Goal: Task Accomplishment & Management: Use online tool/utility

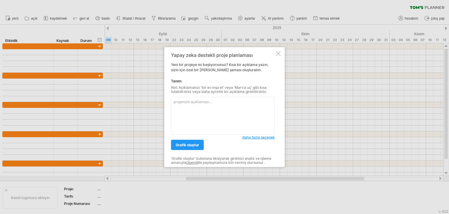
click at [276, 54] on div at bounding box center [278, 53] width 5 height 5
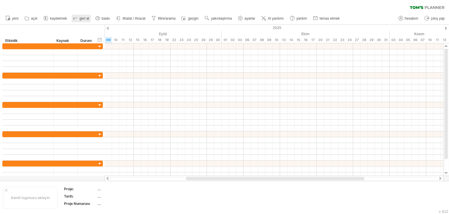
click at [80, 20] on font "geri al" at bounding box center [85, 18] width 10 height 4
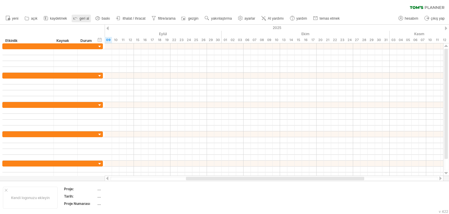
click at [80, 20] on font "geri al" at bounding box center [85, 18] width 10 height 4
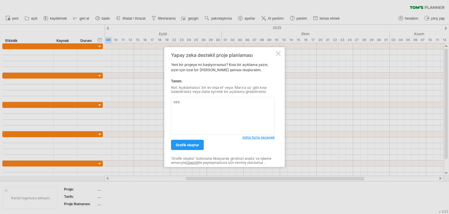
click at [200, 106] on textarea "ccc" at bounding box center [223, 116] width 104 height 38
type textarea "ccc"
click at [280, 52] on div at bounding box center [278, 53] width 5 height 5
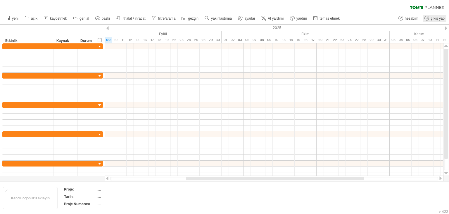
click at [441, 19] on font "çıkış yap" at bounding box center [438, 18] width 14 height 4
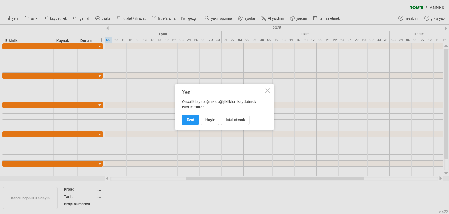
click at [269, 88] on div at bounding box center [267, 90] width 5 height 5
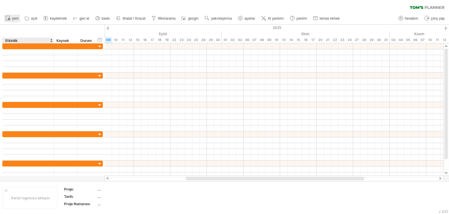
click at [13, 21] on link "yeni" at bounding box center [12, 19] width 16 height 8
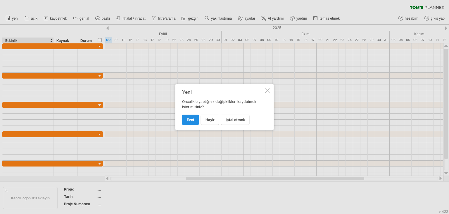
click at [192, 116] on link "Evet" at bounding box center [190, 119] width 17 height 10
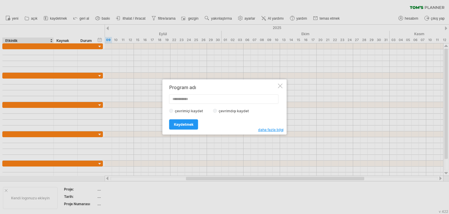
click at [283, 84] on div "Program adı çevrimiçi kaydet çevrimdışı kaydet daha fazla bilgi Kaydetmek Kayde…" at bounding box center [225, 106] width 124 height 55
click at [281, 85] on div at bounding box center [280, 85] width 5 height 5
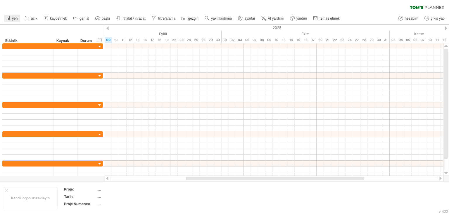
click at [12, 17] on font "yeni" at bounding box center [15, 18] width 6 height 4
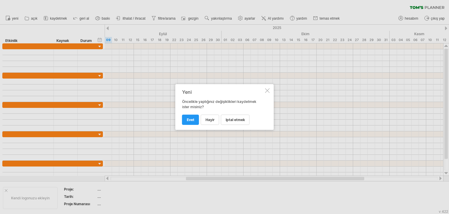
click at [212, 119] on font "HAYIR" at bounding box center [210, 119] width 9 height 4
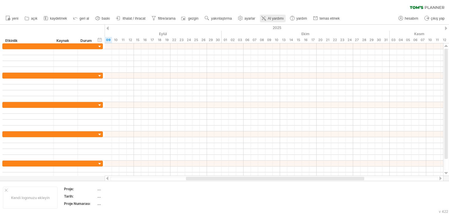
click at [270, 18] on font "AI yardımı" at bounding box center [276, 18] width 16 height 4
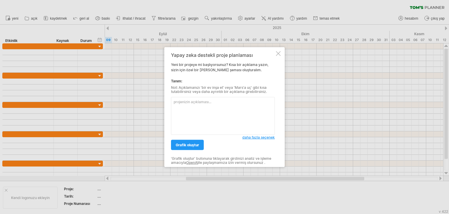
click at [278, 53] on div at bounding box center [278, 53] width 5 height 5
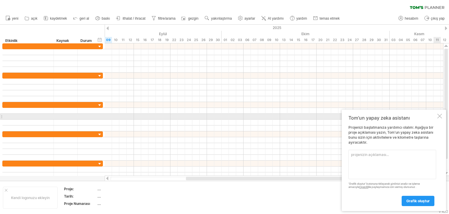
click at [441, 116] on div at bounding box center [440, 116] width 5 height 5
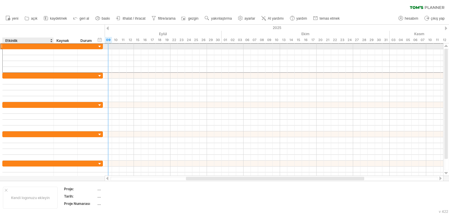
click at [30, 46] on div at bounding box center [28, 46] width 45 height 6
click at [0, 0] on input "text" at bounding box center [0, 0] width 0 height 0
click at [30, 46] on input "text" at bounding box center [28, 46] width 45 height 6
type input "**********"
click at [25, 51] on div at bounding box center [28, 52] width 45 height 6
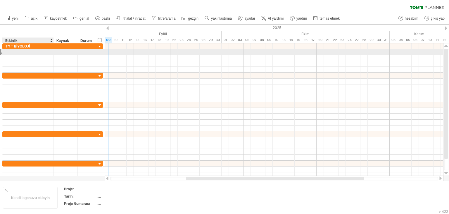
click at [25, 51] on input "text" at bounding box center [28, 52] width 45 height 6
paste input "****"
type input "******"
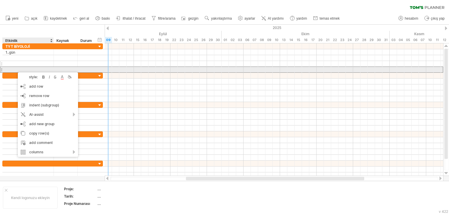
click at [13, 64] on div at bounding box center [28, 64] width 45 height 6
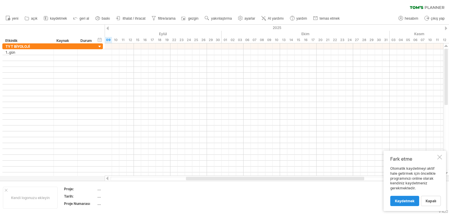
click at [406, 201] on font "Kaydetmek" at bounding box center [405, 200] width 20 height 4
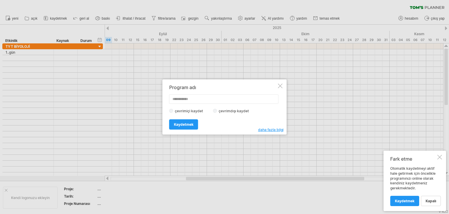
click at [197, 102] on input "text" at bounding box center [223, 98] width 109 height 9
type input "*"
type input "**********"
click at [192, 126] on link "Kaydetmek" at bounding box center [183, 124] width 29 height 10
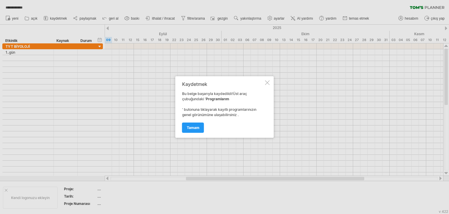
click at [201, 130] on link "Tamam" at bounding box center [193, 127] width 22 height 10
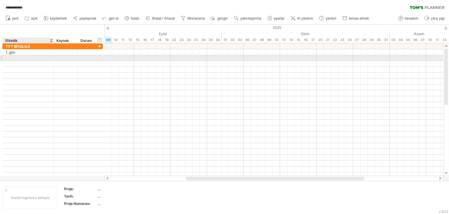
click at [12, 58] on div at bounding box center [28, 58] width 45 height 6
click at [0, 0] on input "text" at bounding box center [0, 0] width 0 height 0
paste input "****"
type input "*****"
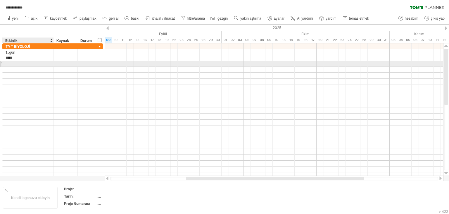
click at [6, 64] on div at bounding box center [28, 64] width 45 height 6
click at [0, 0] on input "text" at bounding box center [0, 0] width 0 height 0
paste input "****"
click at [15, 63] on input "****" at bounding box center [28, 64] width 45 height 6
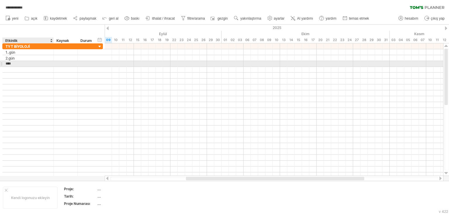
type input "*****"
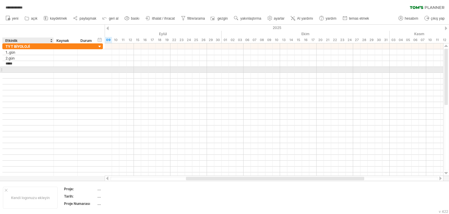
click at [19, 68] on div at bounding box center [28, 70] width 45 height 6
click at [19, 68] on input "text" at bounding box center [28, 70] width 45 height 6
paste input "****"
type input "*"
paste input "****"
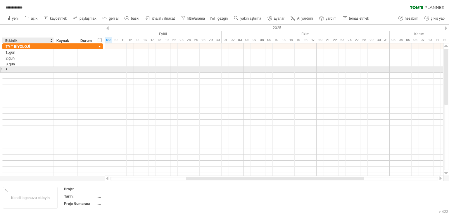
type input "*****"
paste input "****"
type input "*****"
paste input "****"
type input "*****"
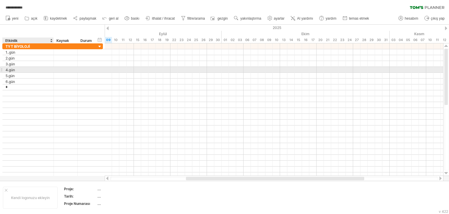
paste input "****"
type input "*****"
paste input "****"
type input "*****"
paste input "****"
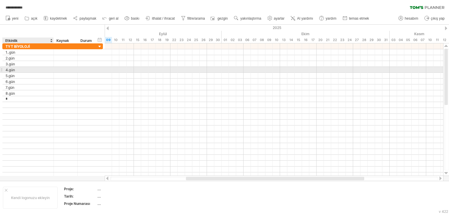
type input "*****"
paste input "****"
type input "******"
paste input "****"
type input "******"
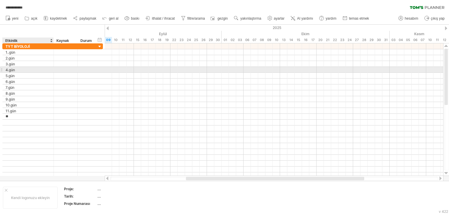
paste input "****"
type input "******"
paste input "****"
type input "******"
paste input "****"
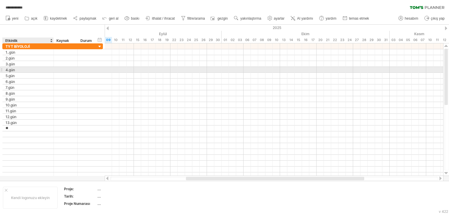
type input "******"
paste input "****"
type input "******"
paste input "****"
type input "******"
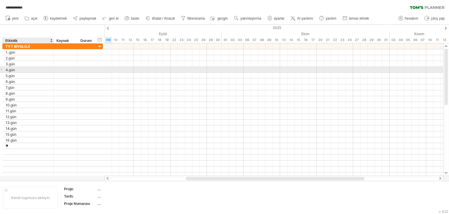
paste input "****"
type input "******"
paste input "****"
type input "******"
paste input "****"
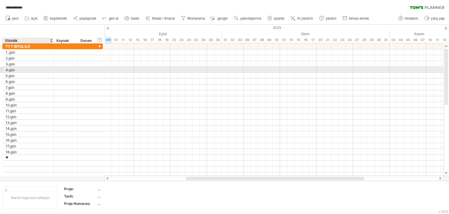
type input "******"
paste input "****"
type input "******"
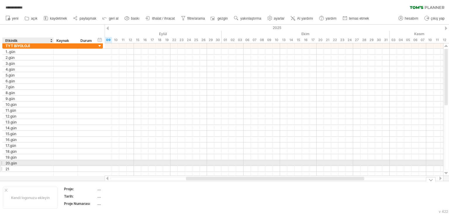
click at [27, 166] on div "21" at bounding box center [28, 169] width 45 height 6
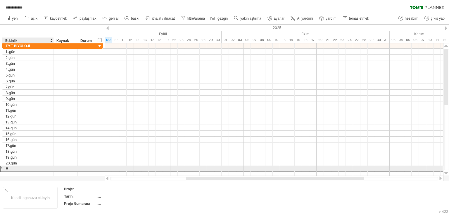
click at [27, 168] on input "**" at bounding box center [28, 169] width 45 height 6
paste input "****"
type input "******"
click at [27, 173] on div at bounding box center [28, 174] width 45 height 6
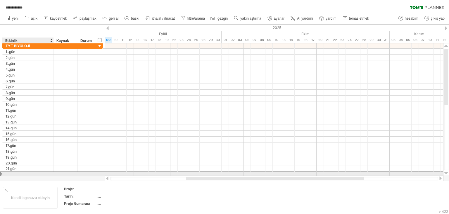
click at [27, 173] on input "text" at bounding box center [28, 174] width 45 height 6
paste input "****"
type input "******"
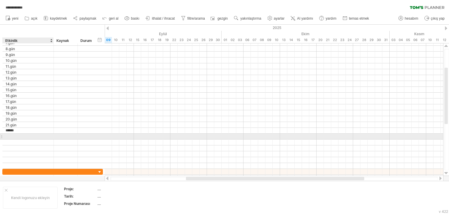
click at [8, 134] on input "text" at bounding box center [28, 136] width 45 height 6
paste input "****"
type input "******"
paste input "****"
type input "******"
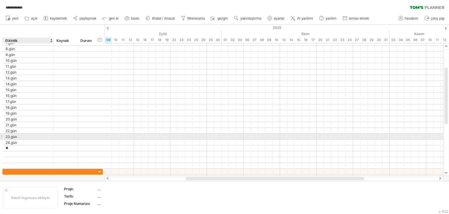
paste input "****"
type input "******"
paste input "****"
type input "******"
paste input "****"
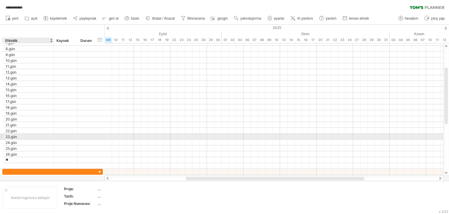
type input "******"
paste input "****"
type input "******"
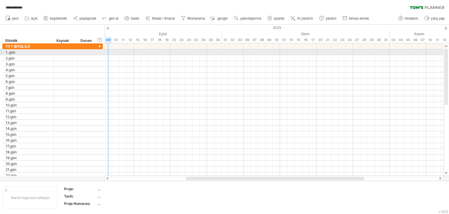
click at [107, 51] on div at bounding box center [274, 52] width 339 height 6
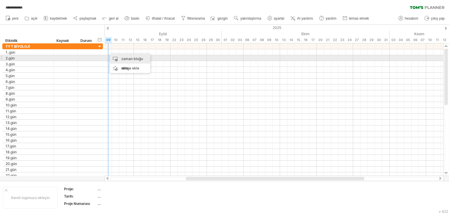
click at [122, 60] on font "zaman bloğu ekle" at bounding box center [132, 63] width 22 height 14
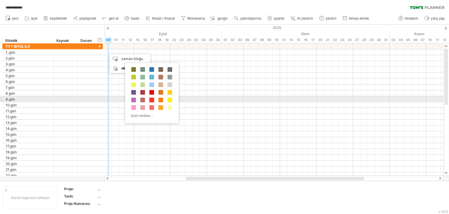
click at [153, 99] on span at bounding box center [151, 99] width 5 height 5
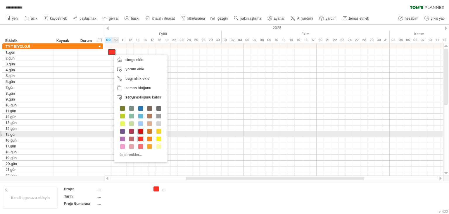
click at [140, 132] on span at bounding box center [140, 131] width 5 height 5
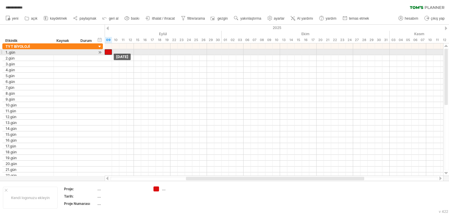
drag, startPoint x: 113, startPoint y: 52, endPoint x: 109, endPoint y: 52, distance: 3.8
click at [109, 52] on div at bounding box center [108, 52] width 7 height 6
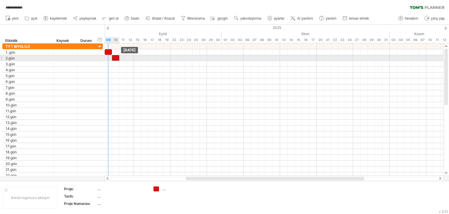
drag, startPoint x: 109, startPoint y: 52, endPoint x: 116, endPoint y: 58, distance: 9.3
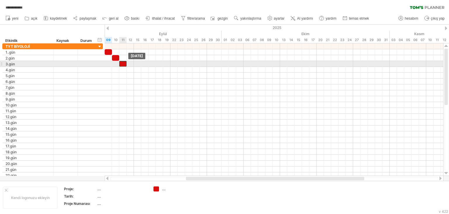
drag, startPoint x: 116, startPoint y: 58, endPoint x: 123, endPoint y: 64, distance: 9.0
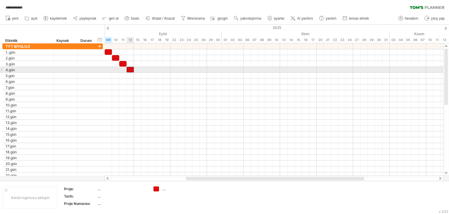
drag, startPoint x: 123, startPoint y: 64, endPoint x: 130, endPoint y: 69, distance: 9.0
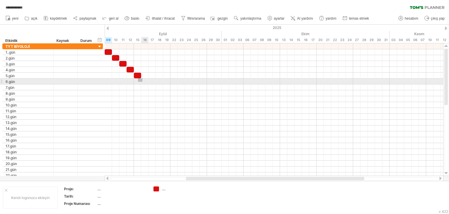
click at [142, 82] on div at bounding box center [274, 81] width 339 height 6
drag, startPoint x: 138, startPoint y: 75, endPoint x: 145, endPoint y: 80, distance: 8.1
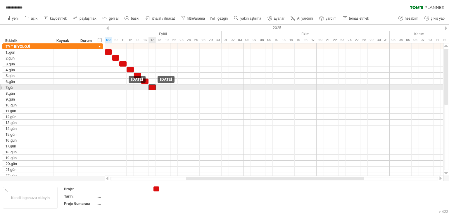
drag, startPoint x: 146, startPoint y: 81, endPoint x: 153, endPoint y: 89, distance: 10.8
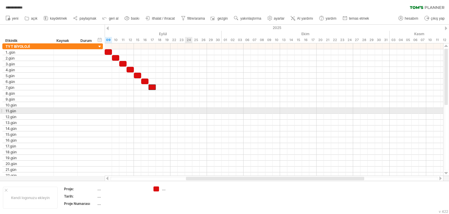
click at [187, 110] on div at bounding box center [274, 111] width 339 height 6
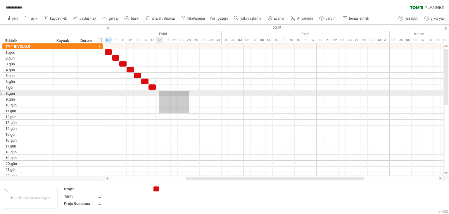
drag, startPoint x: 189, startPoint y: 113, endPoint x: 159, endPoint y: 91, distance: 36.9
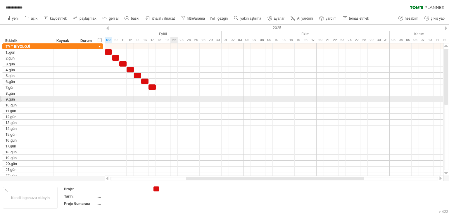
drag, startPoint x: 159, startPoint y: 91, endPoint x: 176, endPoint y: 100, distance: 18.6
click at [170, 101] on div "zaman bloğu ekle" at bounding box center [182, 105] width 40 height 19
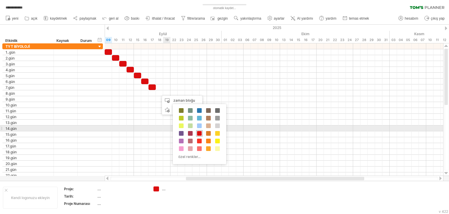
click at [198, 131] on span at bounding box center [199, 133] width 5 height 5
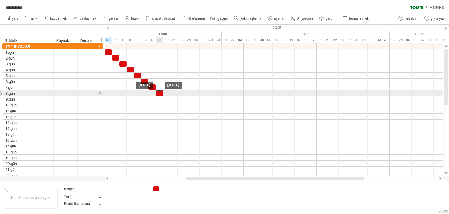
drag, startPoint x: 163, startPoint y: 90, endPoint x: 160, endPoint y: 91, distance: 3.1
click at [160, 91] on div at bounding box center [159, 93] width 7 height 6
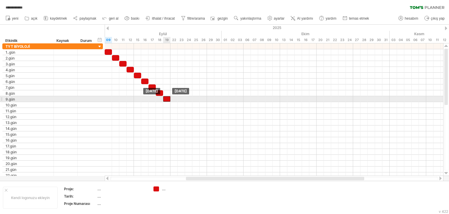
drag, startPoint x: 160, startPoint y: 91, endPoint x: 167, endPoint y: 99, distance: 11.0
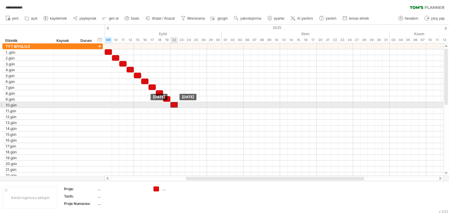
drag, startPoint x: 166, startPoint y: 100, endPoint x: 174, endPoint y: 104, distance: 9.2
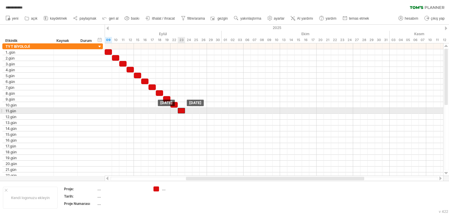
drag, startPoint x: 178, startPoint y: 106, endPoint x: 183, endPoint y: 111, distance: 7.0
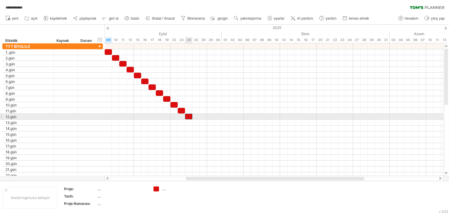
drag, startPoint x: 181, startPoint y: 110, endPoint x: 189, endPoint y: 115, distance: 8.9
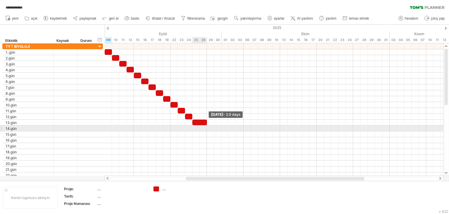
drag, startPoint x: 202, startPoint y: 127, endPoint x: 204, endPoint y: 130, distance: 3.4
click at [204, 130] on div "Friday 26 September - 2.0 days Perşembe 25 Eylül" at bounding box center [274, 109] width 339 height 132
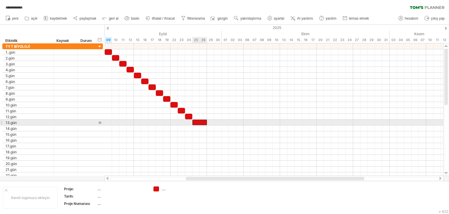
click at [205, 122] on div at bounding box center [199, 122] width 15 height 6
click at [204, 122] on div at bounding box center [199, 122] width 15 height 6
drag, startPoint x: 207, startPoint y: 122, endPoint x: 200, endPoint y: 123, distance: 7.4
click at [200, 123] on span at bounding box center [200, 122] width 2 height 6
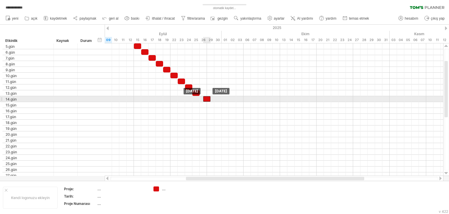
drag, startPoint x: 197, startPoint y: 92, endPoint x: 202, endPoint y: 98, distance: 8.1
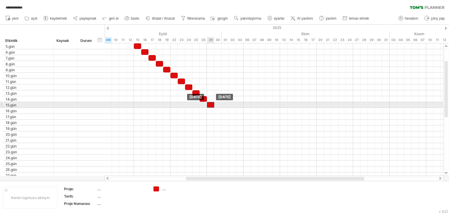
drag, startPoint x: 202, startPoint y: 98, endPoint x: 211, endPoint y: 106, distance: 12.4
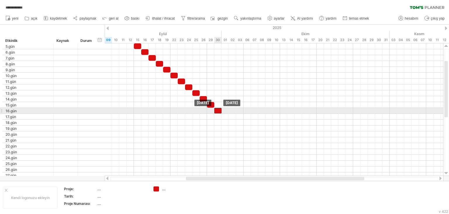
drag, startPoint x: 209, startPoint y: 104, endPoint x: 218, endPoint y: 112, distance: 11.2
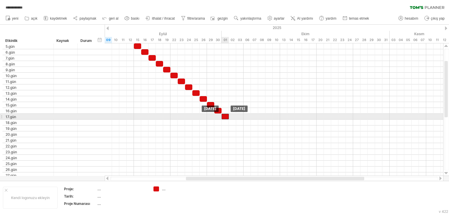
drag, startPoint x: 222, startPoint y: 112, endPoint x: 226, endPoint y: 114, distance: 4.3
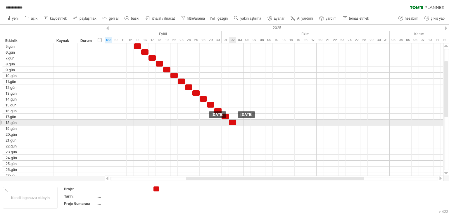
drag, startPoint x: 225, startPoint y: 115, endPoint x: 232, endPoint y: 120, distance: 9.0
drag, startPoint x: 235, startPoint y: 124, endPoint x: 238, endPoint y: 127, distance: 4.3
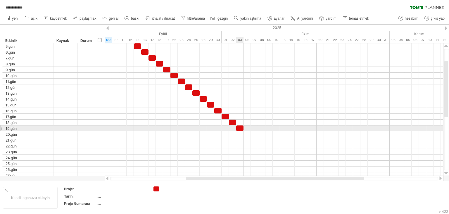
click at [241, 131] on div at bounding box center [274, 134] width 339 height 6
drag, startPoint x: 241, startPoint y: 129, endPoint x: 247, endPoint y: 134, distance: 7.7
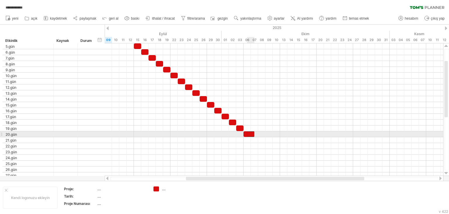
drag, startPoint x: 250, startPoint y: 134, endPoint x: 254, endPoint y: 138, distance: 5.6
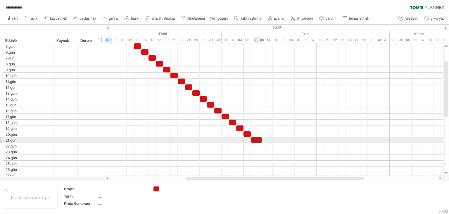
drag, startPoint x: 254, startPoint y: 139, endPoint x: 260, endPoint y: 142, distance: 6.3
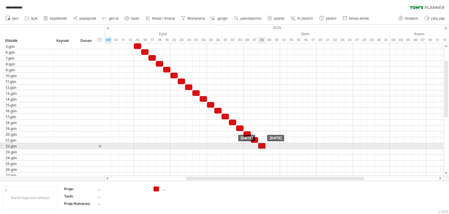
click at [263, 145] on div at bounding box center [261, 146] width 7 height 6
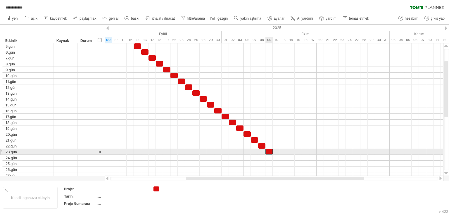
drag, startPoint x: 266, startPoint y: 149, endPoint x: 269, endPoint y: 152, distance: 4.2
click at [269, 152] on div at bounding box center [269, 152] width 7 height 6
drag, startPoint x: 270, startPoint y: 150, endPoint x: 276, endPoint y: 155, distance: 7.7
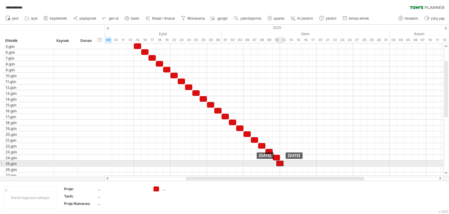
drag, startPoint x: 281, startPoint y: 161, endPoint x: 283, endPoint y: 162, distance: 3.2
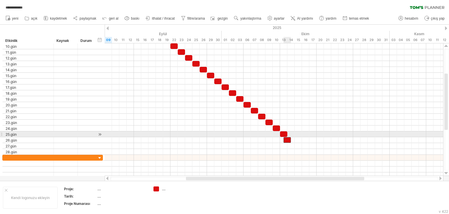
drag, startPoint x: 290, startPoint y: 135, endPoint x: 294, endPoint y: 138, distance: 4.3
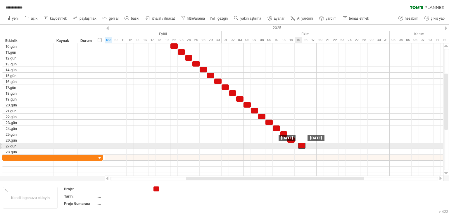
drag, startPoint x: 292, startPoint y: 139, endPoint x: 300, endPoint y: 144, distance: 9.7
drag, startPoint x: 302, startPoint y: 144, endPoint x: 299, endPoint y: 144, distance: 3.2
click at [299, 144] on div at bounding box center [298, 146] width 7 height 6
drag
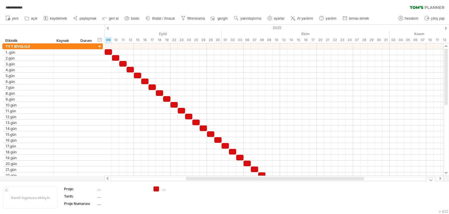
click at [166, 186] on div "...." at bounding box center [178, 188] width 32 height 5
type input "**********"
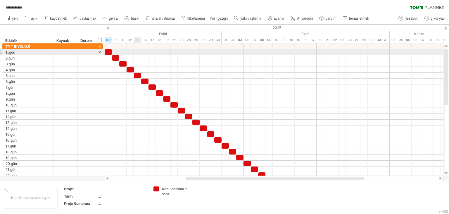
click at [136, 53] on div at bounding box center [274, 52] width 339 height 6
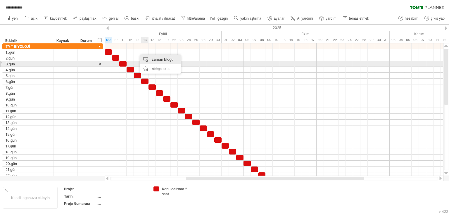
click at [155, 61] on font "zaman bloğu ekle" at bounding box center [163, 64] width 22 height 14
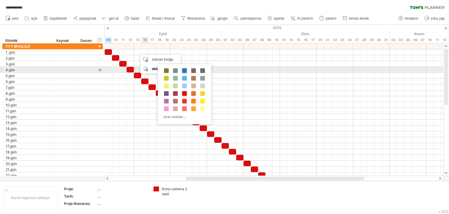
click at [183, 70] on span at bounding box center [184, 70] width 5 height 5
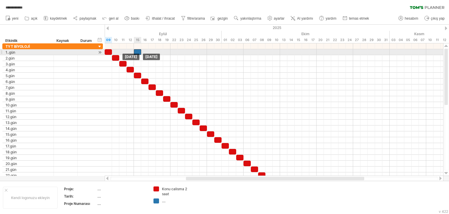
drag, startPoint x: 142, startPoint y: 53, endPoint x: 138, endPoint y: 53, distance: 3.2
click at [138, 53] on div at bounding box center [137, 52] width 7 height 6
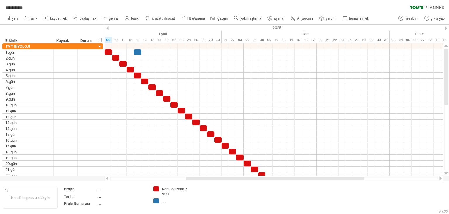
click at [390, 6] on div "**********" at bounding box center [224, 6] width 449 height 12
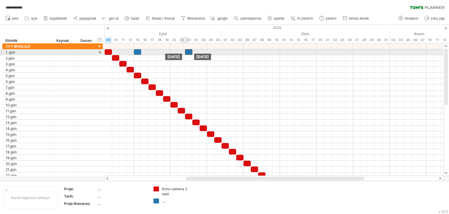
drag, startPoint x: 140, startPoint y: 52, endPoint x: 188, endPoint y: 53, distance: 48.3
click at [188, 53] on div at bounding box center [188, 52] width 7 height 6
click at [194, 54] on div at bounding box center [195, 52] width 7 height 6
drag, startPoint x: 190, startPoint y: 52, endPoint x: 146, endPoint y: 55, distance: 43.6
click at [146, 55] on div at bounding box center [274, 110] width 339 height 135
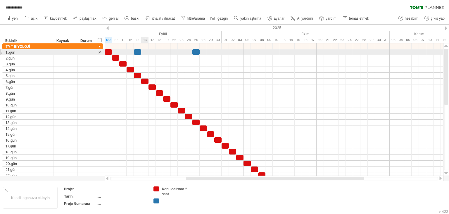
drag, startPoint x: 144, startPoint y: 53, endPoint x: 147, endPoint y: 53, distance: 3.5
click at [145, 53] on div at bounding box center [274, 52] width 339 height 6
click at [154, 52] on div at bounding box center [274, 52] width 339 height 6
click at [158, 53] on div at bounding box center [274, 52] width 339 height 6
click at [168, 54] on div at bounding box center [274, 52] width 339 height 6
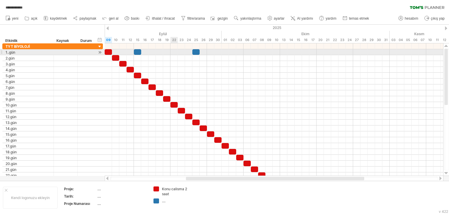
click at [174, 54] on div at bounding box center [274, 52] width 339 height 6
click at [180, 52] on div at bounding box center [274, 52] width 339 height 6
click at [190, 54] on div at bounding box center [274, 52] width 339 height 6
drag, startPoint x: 197, startPoint y: 52, endPoint x: 289, endPoint y: 55, distance: 92.5
click at [292, 54] on div at bounding box center [291, 52] width 7 height 6
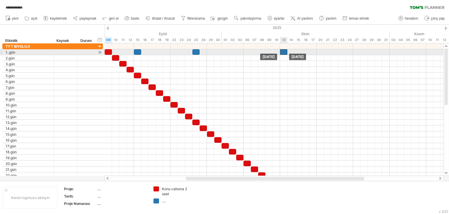
drag, startPoint x: 290, startPoint y: 52, endPoint x: 283, endPoint y: 53, distance: 7.0
click at [283, 53] on div at bounding box center [283, 52] width 7 height 6
click at [121, 50] on div at bounding box center [274, 52] width 339 height 6
drag, startPoint x: 138, startPoint y: 53, endPoint x: 118, endPoint y: 54, distance: 20.0
click at [118, 54] on div "Perşembe 11 Eylül Çarşamba 10 Eylül" at bounding box center [274, 109] width 339 height 132
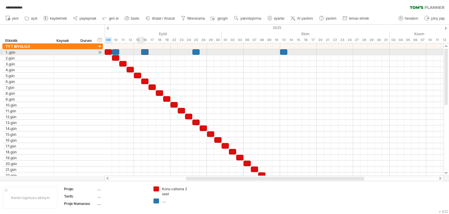
click at [145, 52] on div at bounding box center [144, 52] width 7 height 6
drag, startPoint x: 197, startPoint y: 53, endPoint x: 202, endPoint y: 52, distance: 5.9
click at [202, 52] on div at bounding box center [203, 52] width 7 height 6
drag, startPoint x: 157, startPoint y: 52, endPoint x: 199, endPoint y: 54, distance: 41.9
click at [194, 54] on div at bounding box center [274, 52] width 339 height 6
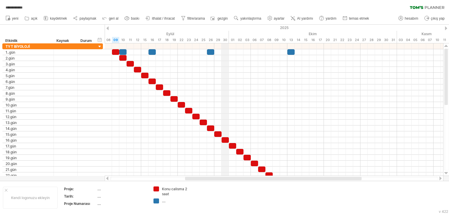
drag, startPoint x: 221, startPoint y: 39, endPoint x: 227, endPoint y: 40, distance: 6.0
click at [227, 40] on div "30" at bounding box center [225, 40] width 7 height 6
click at [143, 39] on font "15" at bounding box center [145, 40] width 4 height 4
drag, startPoint x: 141, startPoint y: 40, endPoint x: 145, endPoint y: 41, distance: 4.0
click at [141, 41] on div "12" at bounding box center [137, 40] width 7 height 6
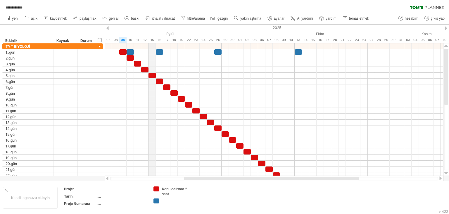
drag, startPoint x: 147, startPoint y: 39, endPoint x: 151, endPoint y: 39, distance: 3.5
click at [151, 39] on font "15" at bounding box center [153, 40] width 4 height 4
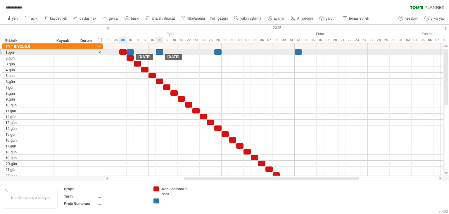
click at [159, 50] on div at bounding box center [159, 52] width 7 height 6
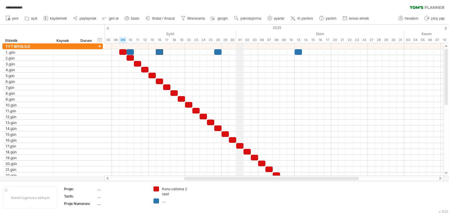
click at [274, 19] on link "ayarlar" at bounding box center [276, 19] width 20 height 8
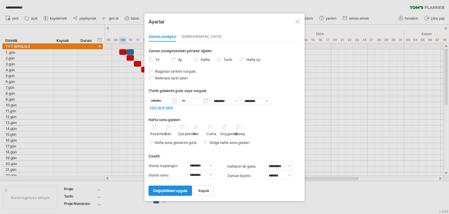
click at [179, 192] on link "değişiklikleri uygula" at bounding box center [171, 190] width 44 height 10
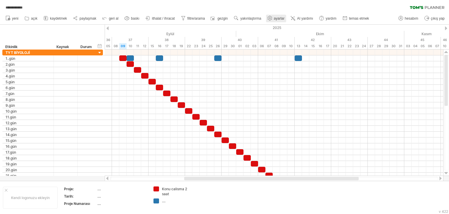
click at [281, 18] on font "ayarlar" at bounding box center [279, 18] width 11 height 4
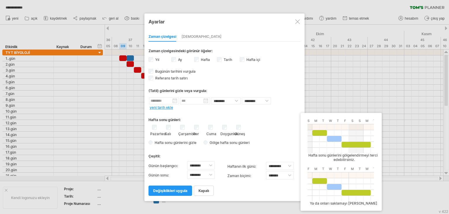
click at [208, 144] on span "Gölge hafta sonu günleri" at bounding box center [227, 142] width 46 height 4
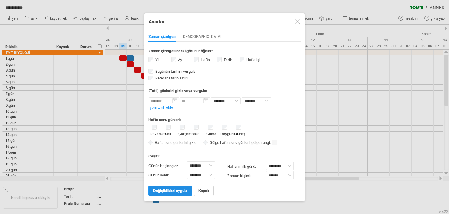
click at [176, 190] on font "değişiklikleri uygula" at bounding box center [170, 190] width 34 height 4
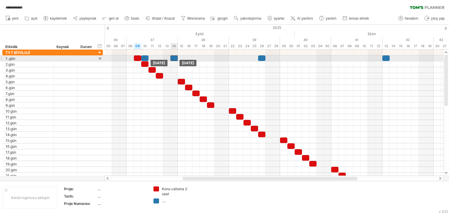
drag, startPoint x: 188, startPoint y: 58, endPoint x: 175, endPoint y: 58, distance: 13.5
click at [175, 58] on div at bounding box center [174, 58] width 7 height 6
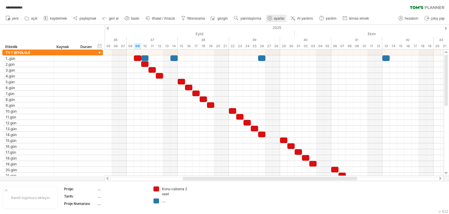
click at [274, 15] on link "ayarlar" at bounding box center [276, 19] width 20 height 8
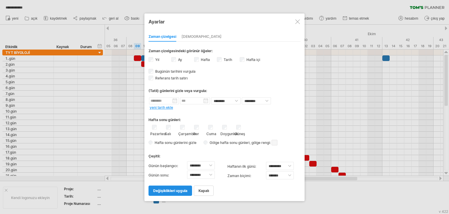
click at [177, 191] on font "değişiklikleri uygula" at bounding box center [170, 190] width 34 height 4
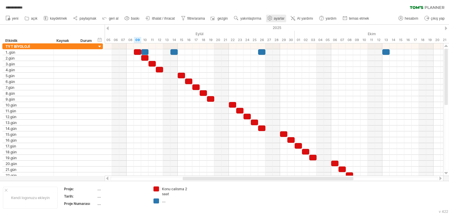
click at [276, 16] on link "ayarlar" at bounding box center [276, 19] width 20 height 8
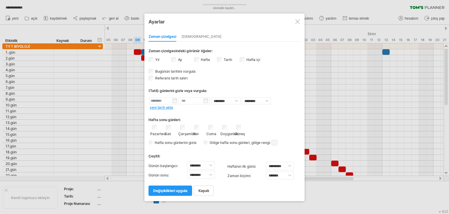
click at [201, 58] on font "Hafta" at bounding box center [205, 59] width 9 height 4
click at [166, 191] on font "değişiklikleri uygula" at bounding box center [170, 190] width 34 height 4
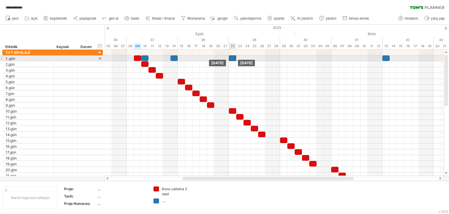
drag, startPoint x: 261, startPoint y: 57, endPoint x: 231, endPoint y: 59, distance: 30.5
click at [231, 56] on div at bounding box center [232, 58] width 7 height 6
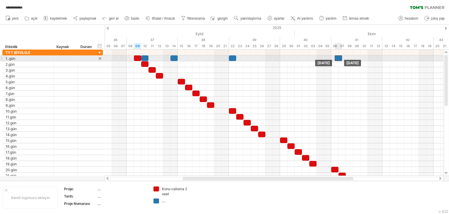
drag, startPoint x: 385, startPoint y: 58, endPoint x: 335, endPoint y: 59, distance: 49.7
click at [336, 57] on div at bounding box center [338, 58] width 7 height 6
click at [336, 57] on div at bounding box center [334, 58] width 7 height 6
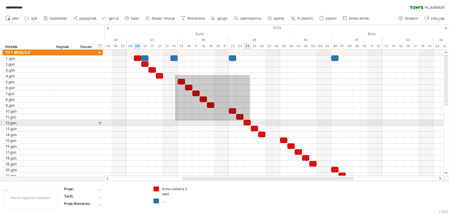
drag, startPoint x: 175, startPoint y: 75, endPoint x: 216, endPoint y: 108, distance: 52.4
click at [255, 121] on div at bounding box center [274, 113] width 339 height 129
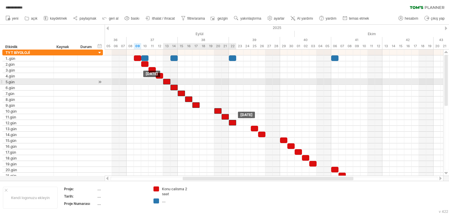
drag, startPoint x: 174, startPoint y: 80, endPoint x: 167, endPoint y: 80, distance: 7.6
click at [167, 80] on div at bounding box center [166, 82] width 7 height 6
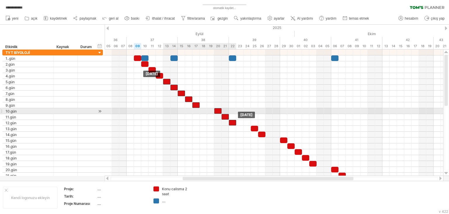
drag, startPoint x: 218, startPoint y: 111, endPoint x: 208, endPoint y: 118, distance: 12.0
click at [218, 111] on div at bounding box center [217, 111] width 7 height 6
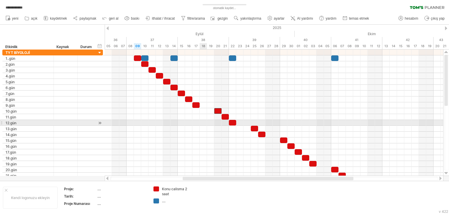
drag, startPoint x: 200, startPoint y: 130, endPoint x: 202, endPoint y: 115, distance: 15.4
click at [200, 131] on div at bounding box center [274, 134] width 339 height 6
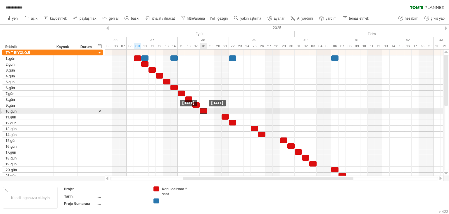
drag, startPoint x: 217, startPoint y: 111, endPoint x: 203, endPoint y: 111, distance: 14.0
click at [203, 111] on div at bounding box center [203, 111] width 7 height 6
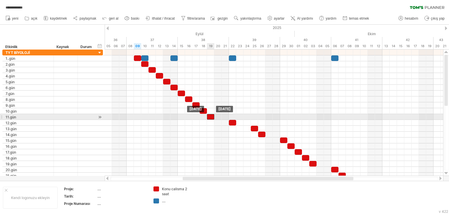
drag, startPoint x: 224, startPoint y: 116, endPoint x: 211, endPoint y: 116, distance: 12.3
click at [211, 116] on div at bounding box center [210, 117] width 7 height 6
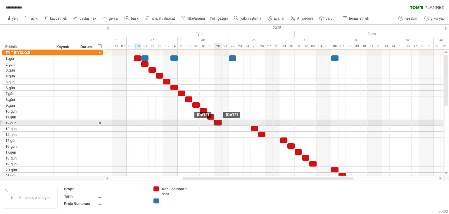
drag, startPoint x: 226, startPoint y: 121, endPoint x: 240, endPoint y: 112, distance: 16.7
click at [217, 122] on div at bounding box center [217, 123] width 7 height 6
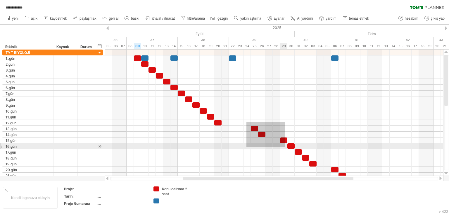
drag, startPoint x: 277, startPoint y: 143, endPoint x: 328, endPoint y: 161, distance: 53.9
click at [332, 171] on div at bounding box center [274, 113] width 339 height 129
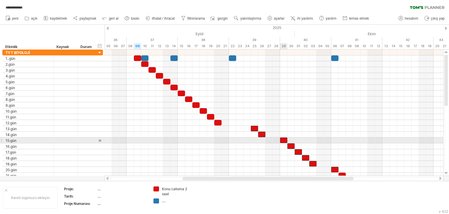
click at [283, 143] on div at bounding box center [274, 146] width 339 height 6
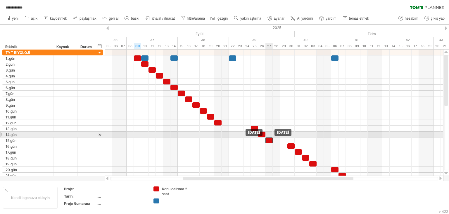
drag, startPoint x: 284, startPoint y: 138, endPoint x: 278, endPoint y: 137, distance: 5.6
click at [269, 137] on div at bounding box center [269, 140] width 7 height 6
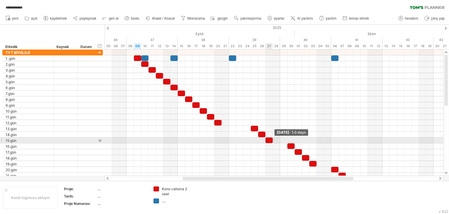
drag, startPoint x: 278, startPoint y: 137, endPoint x: 269, endPoint y: 133, distance: 10.3
click at [272, 138] on span at bounding box center [273, 140] width 2 height 6
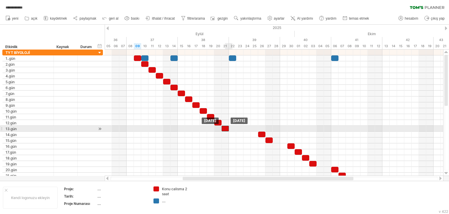
drag, startPoint x: 254, startPoint y: 128, endPoint x: 226, endPoint y: 128, distance: 28.7
click at [226, 128] on div at bounding box center [225, 128] width 7 height 6
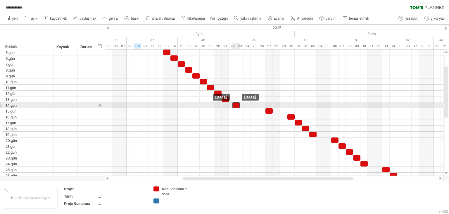
drag, startPoint x: 260, startPoint y: 104, endPoint x: 235, endPoint y: 106, distance: 25.3
click at [235, 106] on div at bounding box center [236, 105] width 7 height 6
click at [233, 104] on div at bounding box center [236, 105] width 7 height 6
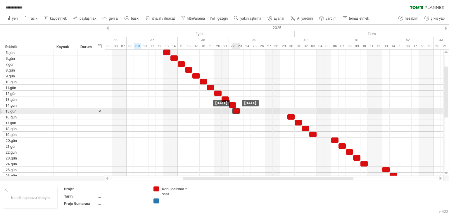
drag, startPoint x: 268, startPoint y: 109, endPoint x: 239, endPoint y: 110, distance: 29.0
click at [239, 110] on div at bounding box center [236, 111] width 7 height 6
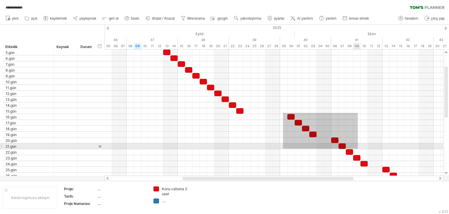
drag, startPoint x: 283, startPoint y: 113, endPoint x: 358, endPoint y: 148, distance: 83.0
click at [358, 148] on div at bounding box center [274, 113] width 339 height 129
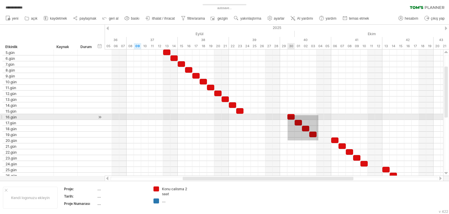
drag, startPoint x: 319, startPoint y: 140, endPoint x: 289, endPoint y: 116, distance: 38.1
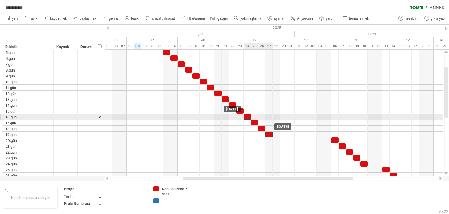
drag, startPoint x: 289, startPoint y: 116, endPoint x: 245, endPoint y: 115, distance: 44.5
click at [245, 115] on div at bounding box center [247, 117] width 7 height 6
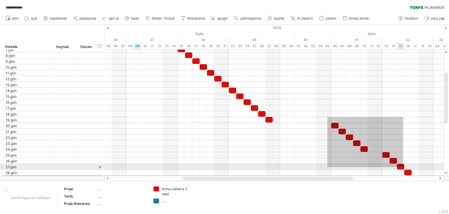
drag, startPoint x: 328, startPoint y: 117, endPoint x: 404, endPoint y: 167, distance: 91.5
click at [404, 167] on div "Cumartesi 27 Eylül Çarşamba 24 Eylül" at bounding box center [274, 112] width 339 height 126
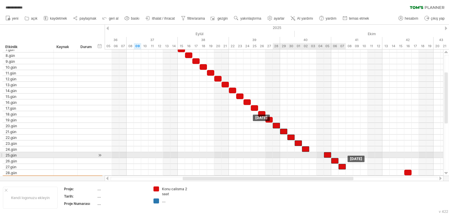
drag, startPoint x: 385, startPoint y: 153, endPoint x: 328, endPoint y: 152, distance: 57.0
click at [328, 152] on div at bounding box center [327, 155] width 7 height 6
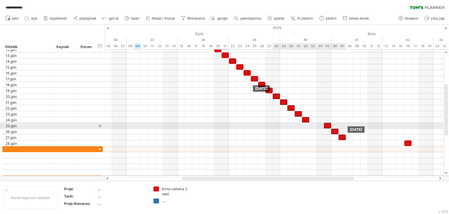
click at [325, 124] on div at bounding box center [327, 126] width 7 height 6
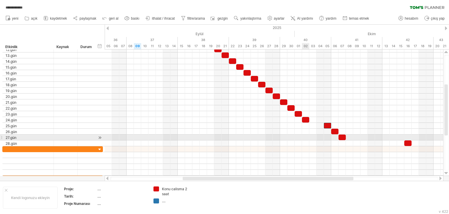
click at [305, 137] on div at bounding box center [274, 137] width 339 height 6
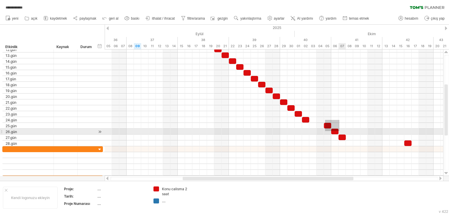
drag, startPoint x: 326, startPoint y: 121, endPoint x: 345, endPoint y: 138, distance: 25.3
click at [345, 138] on div "Salı 07 Ekim Pazar 28 Eylül" at bounding box center [274, 112] width 339 height 126
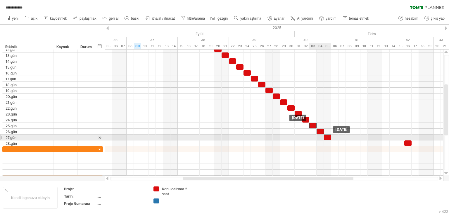
drag, startPoint x: 342, startPoint y: 137, endPoint x: 327, endPoint y: 137, distance: 14.9
click at [327, 137] on div at bounding box center [327, 137] width 7 height 6
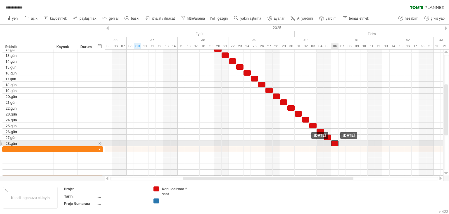
drag, startPoint x: 353, startPoint y: 138, endPoint x: 335, endPoint y: 142, distance: 18.8
click at [335, 142] on div at bounding box center [334, 143] width 7 height 6
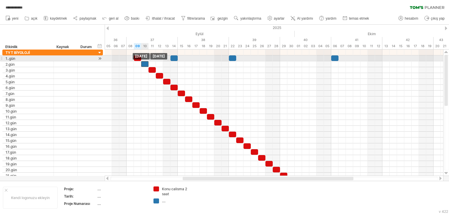
drag, startPoint x: 152, startPoint y: 58, endPoint x: 144, endPoint y: 59, distance: 8.0
click at [144, 61] on div at bounding box center [144, 64] width 7 height 6
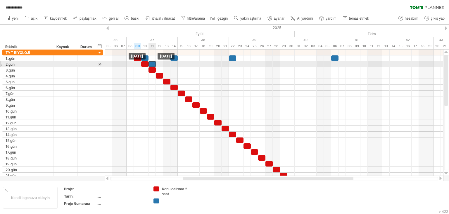
drag, startPoint x: 146, startPoint y: 59, endPoint x: 151, endPoint y: 62, distance: 5.5
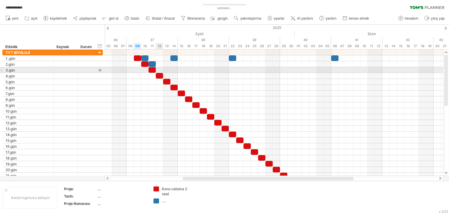
click at [163, 67] on div at bounding box center [274, 70] width 339 height 6
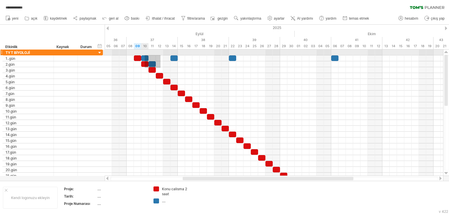
drag, startPoint x: 161, startPoint y: 68, endPoint x: 145, endPoint y: 54, distance: 20.5
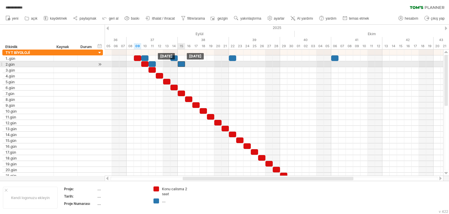
drag, startPoint x: 176, startPoint y: 59, endPoint x: 180, endPoint y: 63, distance: 5.7
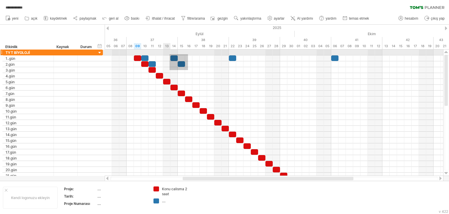
drag, startPoint x: 188, startPoint y: 70, endPoint x: 170, endPoint y: 54, distance: 24.3
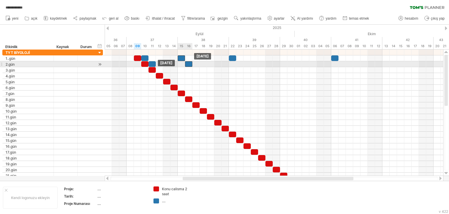
drag, startPoint x: 178, startPoint y: 65, endPoint x: 188, endPoint y: 66, distance: 10.0
click at [188, 66] on div at bounding box center [188, 64] width 7 height 6
drag, startPoint x: 187, startPoint y: 63, endPoint x: 180, endPoint y: 62, distance: 6.8
click at [180, 62] on div at bounding box center [181, 64] width 7 height 6
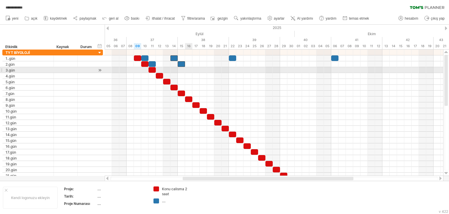
click at [186, 71] on div at bounding box center [274, 70] width 339 height 6
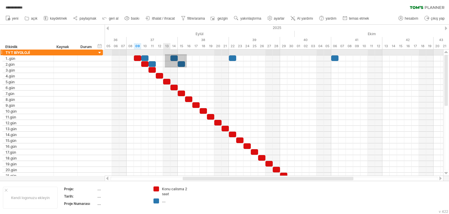
drag, startPoint x: 187, startPoint y: 67, endPoint x: 165, endPoint y: 54, distance: 25.6
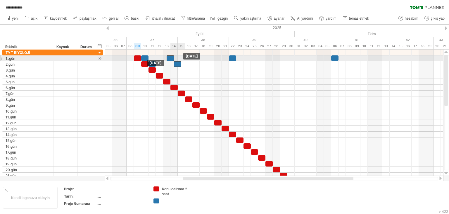
drag, startPoint x: 183, startPoint y: 63, endPoint x: 180, endPoint y: 61, distance: 3.5
click at [180, 61] on div "Monday 15 September Saturday 13 September" at bounding box center [274, 112] width 339 height 126
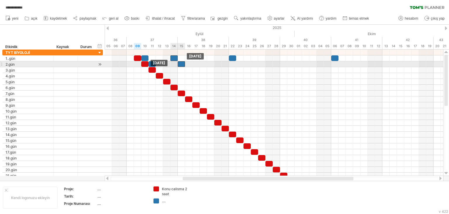
click at [182, 63] on div at bounding box center [181, 64] width 7 height 6
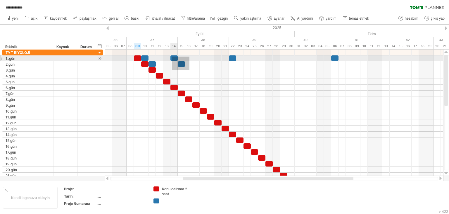
drag, startPoint x: 190, startPoint y: 70, endPoint x: 170, endPoint y: 54, distance: 24.9
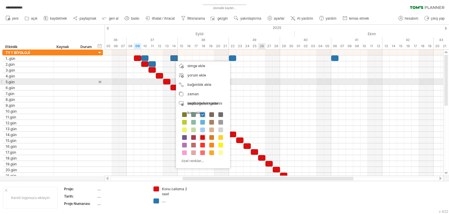
click at [261, 80] on div at bounding box center [274, 82] width 339 height 6
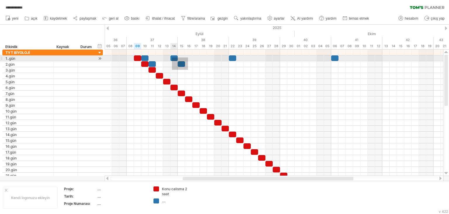
drag, startPoint x: 188, startPoint y: 70, endPoint x: 171, endPoint y: 52, distance: 24.8
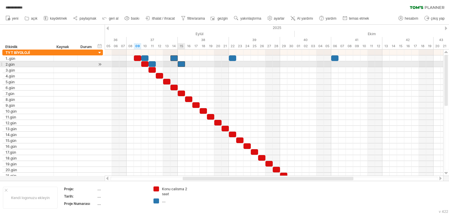
click at [184, 66] on div at bounding box center [181, 64] width 7 height 6
drag, startPoint x: 183, startPoint y: 63, endPoint x: 187, endPoint y: 66, distance: 5.7
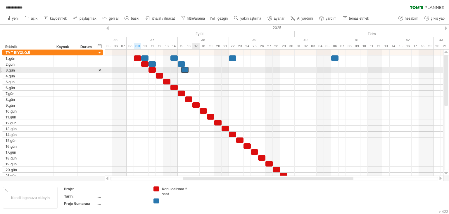
click at [196, 72] on div at bounding box center [274, 70] width 339 height 6
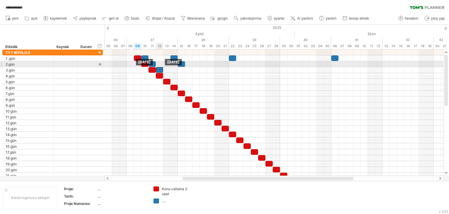
drag, startPoint x: 157, startPoint y: 65, endPoint x: 160, endPoint y: 68, distance: 4.8
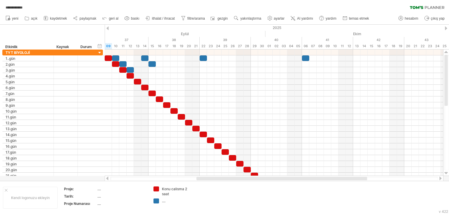
drag, startPoint x: 233, startPoint y: 178, endPoint x: 245, endPoint y: 178, distance: 12.9
click at [245, 178] on div at bounding box center [282, 178] width 171 height 4
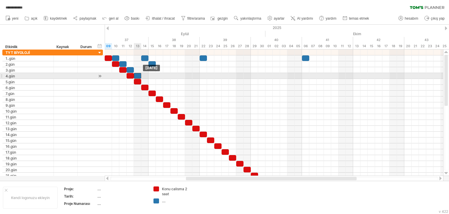
drag, startPoint x: 134, startPoint y: 70, endPoint x: 138, endPoint y: 75, distance: 5.6
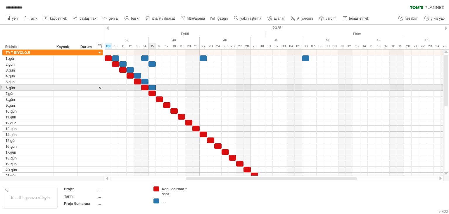
drag, startPoint x: 145, startPoint y: 81, endPoint x: 153, endPoint y: 87, distance: 10.0
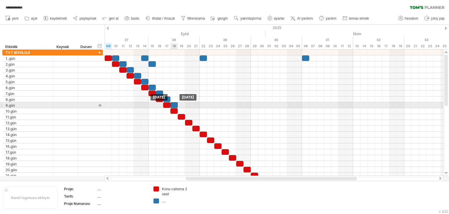
drag, startPoint x: 169, startPoint y: 103, endPoint x: 176, endPoint y: 106, distance: 7.3
drag, startPoint x: 177, startPoint y: 106, endPoint x: 180, endPoint y: 109, distance: 4.3
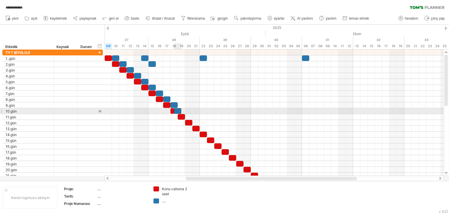
click at [180, 110] on div at bounding box center [177, 111] width 7 height 6
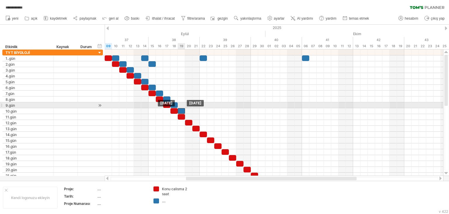
drag, startPoint x: 177, startPoint y: 104, endPoint x: 181, endPoint y: 108, distance: 5.9
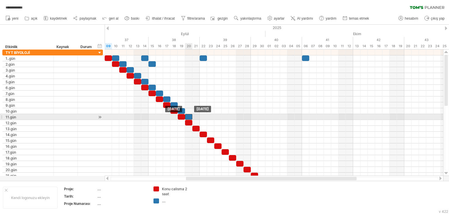
drag, startPoint x: 186, startPoint y: 113, endPoint x: 190, endPoint y: 117, distance: 5.2
click at [196, 120] on div "Cumartesi 20 Eylül Cumartesi 20 Eylül" at bounding box center [274, 112] width 339 height 126
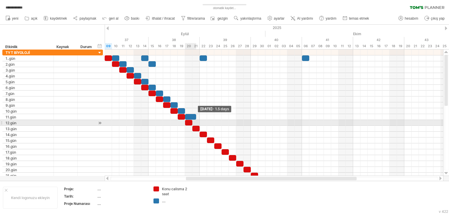
click at [197, 120] on div "Sunday 21 September - 1.5 days Cumartesi 20 Eylül" at bounding box center [274, 112] width 339 height 126
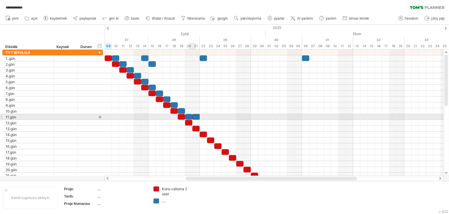
drag, startPoint x: 189, startPoint y: 114, endPoint x: 195, endPoint y: 117, distance: 7.6
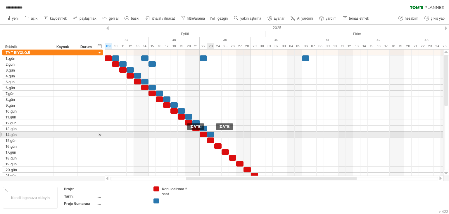
drag, startPoint x: 206, startPoint y: 129, endPoint x: 211, endPoint y: 133, distance: 7.0
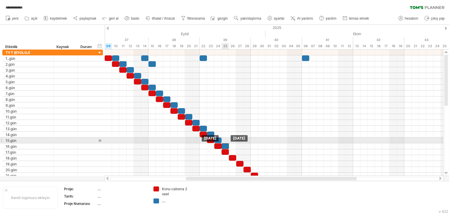
drag, startPoint x: 221, startPoint y: 140, endPoint x: 224, endPoint y: 143, distance: 4.1
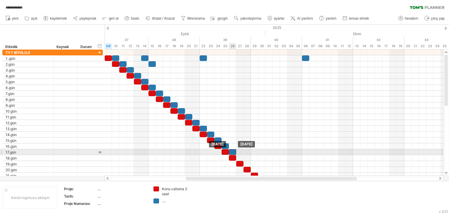
drag, startPoint x: 227, startPoint y: 145, endPoint x: 233, endPoint y: 151, distance: 8.3
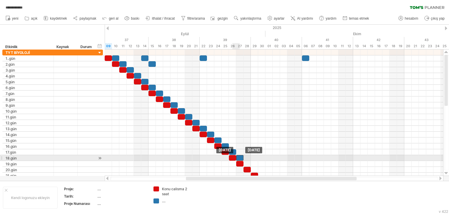
drag, startPoint x: 236, startPoint y: 152, endPoint x: 240, endPoint y: 157, distance: 5.8
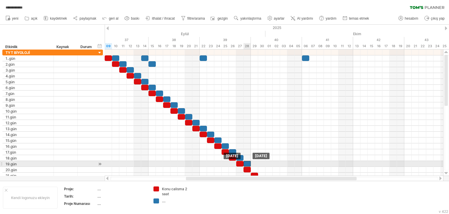
drag, startPoint x: 245, startPoint y: 159, endPoint x: 247, endPoint y: 161, distance: 3.3
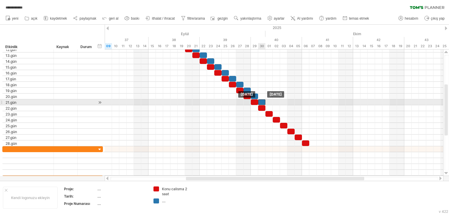
drag, startPoint x: 256, startPoint y: 94, endPoint x: 263, endPoint y: 100, distance: 9.4
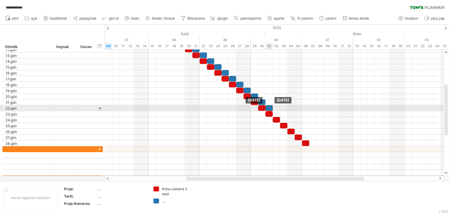
drag, startPoint x: 263, startPoint y: 101, endPoint x: 271, endPoint y: 106, distance: 9.4
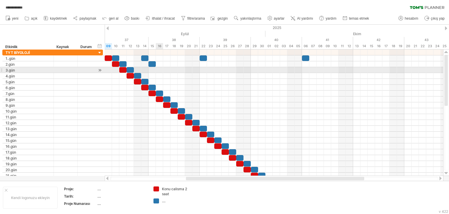
click at [160, 70] on div at bounding box center [274, 70] width 339 height 6
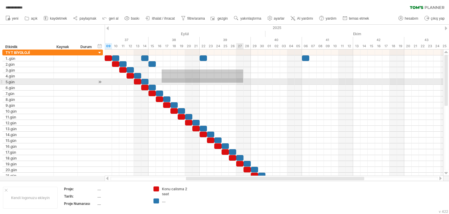
drag, startPoint x: 165, startPoint y: 69, endPoint x: 243, endPoint y: 82, distance: 79.8
click at [243, 82] on div at bounding box center [274, 113] width 339 height 129
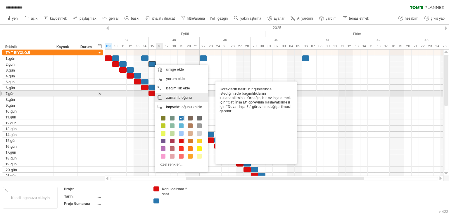
click at [183, 95] on font "zaman bloğunu kopyala" at bounding box center [179, 102] width 26 height 14
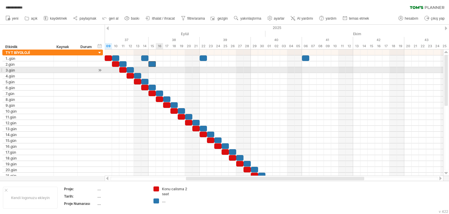
click at [159, 70] on div at bounding box center [274, 70] width 339 height 6
click at [166, 66] on div at bounding box center [274, 64] width 339 height 6
click at [159, 69] on div at bounding box center [274, 70] width 339 height 6
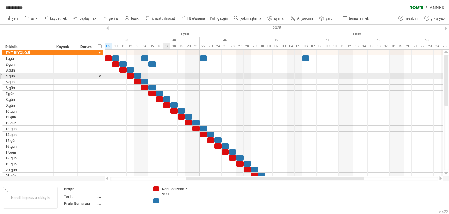
click at [165, 73] on div at bounding box center [274, 76] width 339 height 6
click at [168, 75] on div at bounding box center [274, 76] width 339 height 6
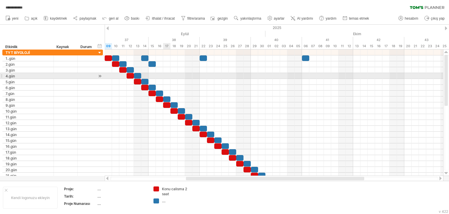
click at [168, 75] on div at bounding box center [274, 76] width 339 height 6
click at [101, 75] on div at bounding box center [100, 76] width 6 height 6
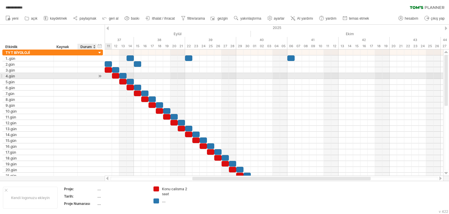
click at [100, 75] on div at bounding box center [100, 76] width 6 height 6
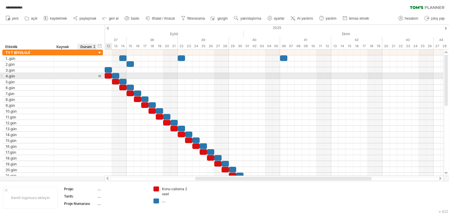
click at [100, 75] on div at bounding box center [100, 76] width 6 height 6
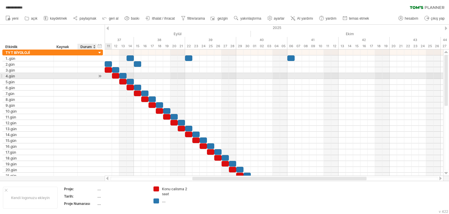
click at [100, 75] on div at bounding box center [100, 76] width 6 height 6
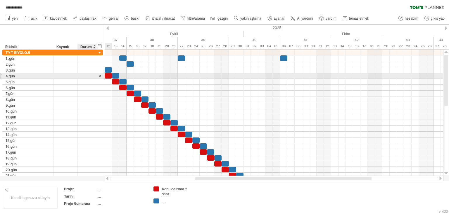
click at [100, 75] on div at bounding box center [100, 76] width 6 height 6
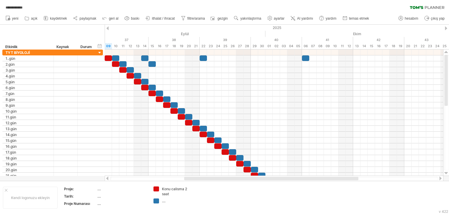
drag, startPoint x: 253, startPoint y: 179, endPoint x: 245, endPoint y: 179, distance: 7.6
click at [245, 179] on div at bounding box center [271, 178] width 174 height 4
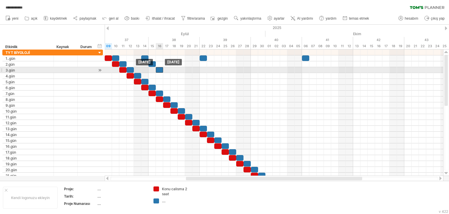
drag, startPoint x: 154, startPoint y: 64, endPoint x: 162, endPoint y: 69, distance: 9.6
drag, startPoint x: 163, startPoint y: 69, endPoint x: 159, endPoint y: 69, distance: 3.2
click at [159, 69] on div at bounding box center [159, 70] width 7 height 6
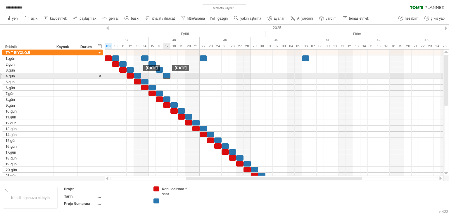
drag, startPoint x: 165, startPoint y: 72, endPoint x: 169, endPoint y: 75, distance: 5.2
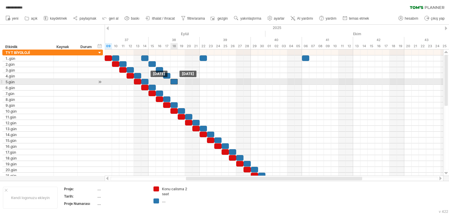
drag, startPoint x: 166, startPoint y: 73, endPoint x: 175, endPoint y: 80, distance: 10.8
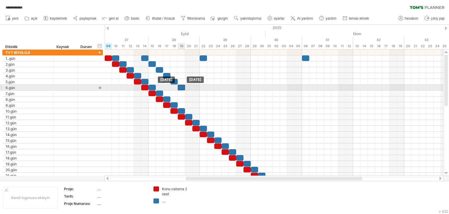
drag, startPoint x: 174, startPoint y: 81, endPoint x: 184, endPoint y: 87, distance: 11.8
click at [180, 87] on div at bounding box center [181, 88] width 7 height 6
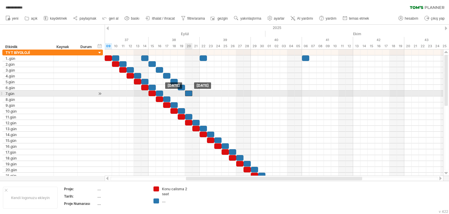
drag, startPoint x: 185, startPoint y: 89, endPoint x: 188, endPoint y: 91, distance: 4.2
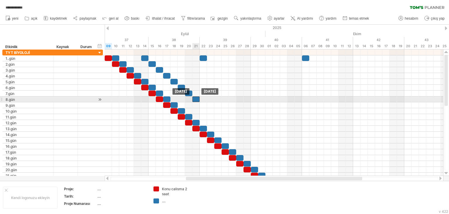
drag, startPoint x: 188, startPoint y: 92, endPoint x: 196, endPoint y: 97, distance: 9.4
drag, startPoint x: 199, startPoint y: 100, endPoint x: 202, endPoint y: 103, distance: 4.2
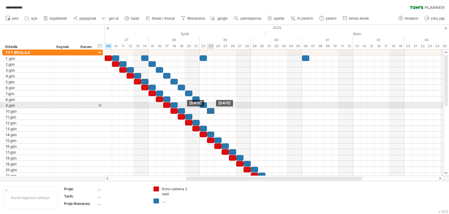
drag, startPoint x: 203, startPoint y: 103, endPoint x: 209, endPoint y: 108, distance: 7.7
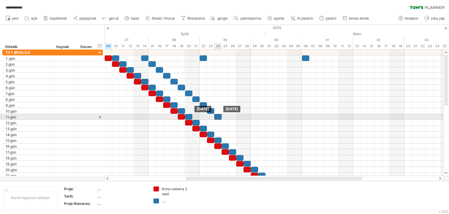
drag, startPoint x: 214, startPoint y: 113, endPoint x: 218, endPoint y: 116, distance: 4.8
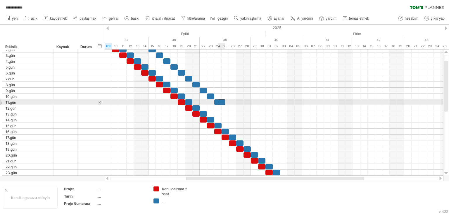
drag, startPoint x: 223, startPoint y: 102, endPoint x: 227, endPoint y: 106, distance: 5.9
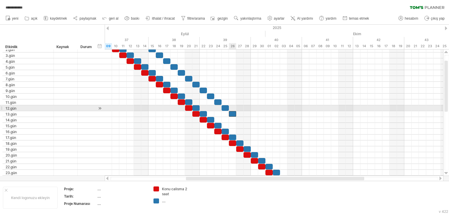
drag, startPoint x: 225, startPoint y: 107, endPoint x: 232, endPoint y: 111, distance: 7.6
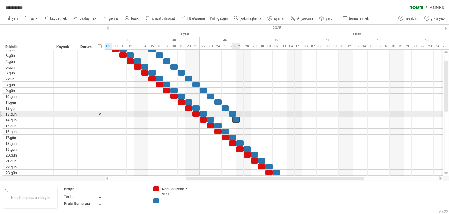
drag, startPoint x: 238, startPoint y: 115, endPoint x: 240, endPoint y: 117, distance: 3.1
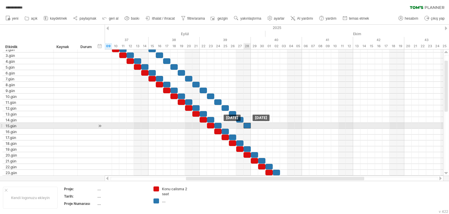
drag, startPoint x: 243, startPoint y: 119, endPoint x: 248, endPoint y: 124, distance: 7.2
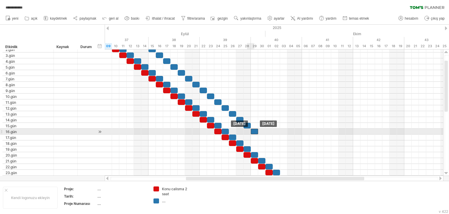
drag, startPoint x: 248, startPoint y: 125, endPoint x: 254, endPoint y: 130, distance: 7.7
click at [257, 132] on div at bounding box center [254, 131] width 7 height 6
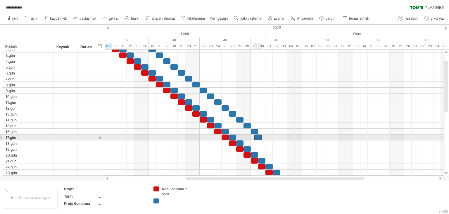
drag, startPoint x: 255, startPoint y: 131, endPoint x: 262, endPoint y: 137, distance: 8.9
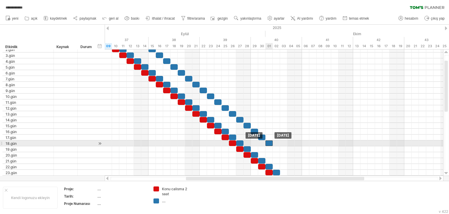
drag, startPoint x: 264, startPoint y: 137, endPoint x: 271, endPoint y: 142, distance: 8.5
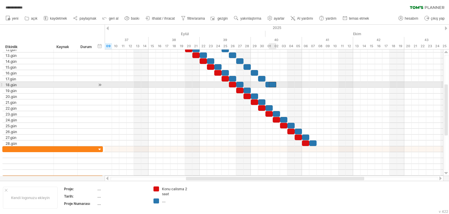
drag, startPoint x: 270, startPoint y: 84, endPoint x: 278, endPoint y: 89, distance: 10.1
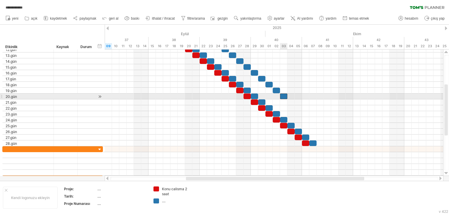
drag, startPoint x: 277, startPoint y: 90, endPoint x: 283, endPoint y: 96, distance: 8.7
drag, startPoint x: 283, startPoint y: 96, endPoint x: 289, endPoint y: 101, distance: 7.5
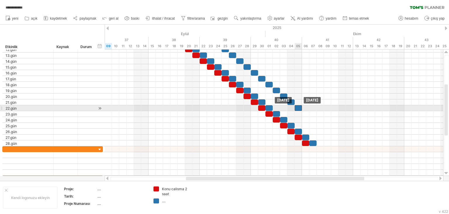
drag, startPoint x: 294, startPoint y: 103, endPoint x: 298, endPoint y: 106, distance: 5.6
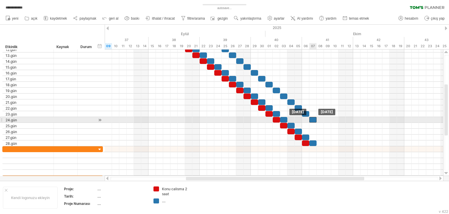
drag, startPoint x: 307, startPoint y: 113, endPoint x: 313, endPoint y: 118, distance: 8.1
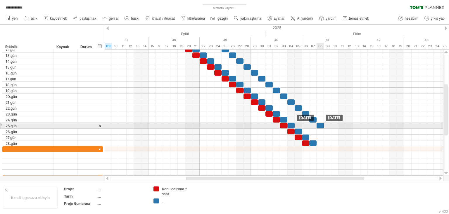
drag, startPoint x: 316, startPoint y: 121, endPoint x: 320, endPoint y: 125, distance: 5.4
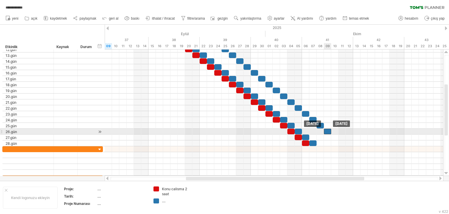
drag, startPoint x: 320, startPoint y: 125, endPoint x: 326, endPoint y: 129, distance: 7.8
drag, startPoint x: 327, startPoint y: 129, endPoint x: 334, endPoint y: 134, distance: 8.8
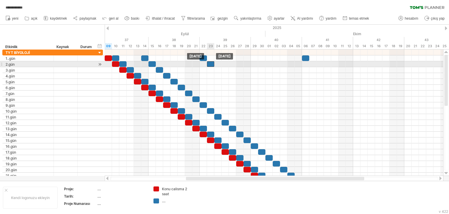
drag, startPoint x: 207, startPoint y: 58, endPoint x: 214, endPoint y: 63, distance: 8.3
drag, startPoint x: 214, startPoint y: 63, endPoint x: 218, endPoint y: 68, distance: 6.4
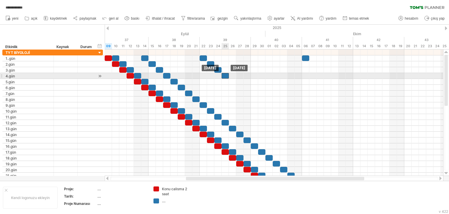
drag, startPoint x: 222, startPoint y: 72, endPoint x: 226, endPoint y: 75, distance: 5.2
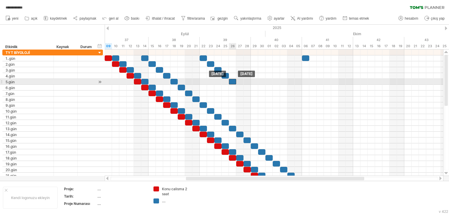
drag, startPoint x: 226, startPoint y: 76, endPoint x: 233, endPoint y: 82, distance: 8.7
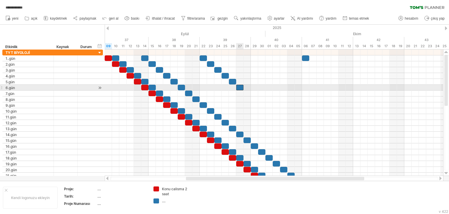
drag, startPoint x: 233, startPoint y: 82, endPoint x: 240, endPoint y: 86, distance: 8.5
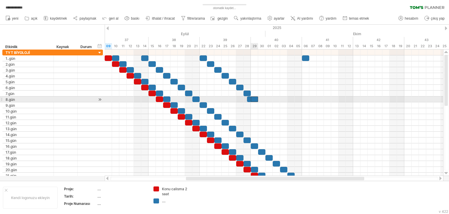
click at [254, 99] on div at bounding box center [254, 99] width 7 height 6
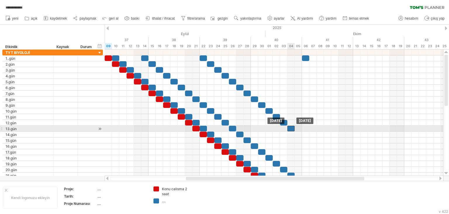
click at [290, 128] on div at bounding box center [291, 128] width 7 height 6
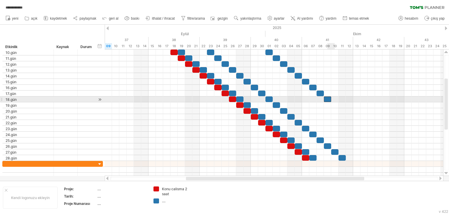
click at [327, 99] on div at bounding box center [327, 99] width 7 height 6
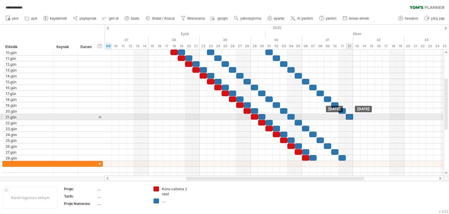
click at [349, 116] on div at bounding box center [349, 117] width 7 height 6
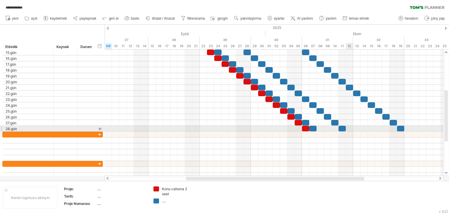
click at [350, 129] on div at bounding box center [274, 128] width 339 height 6
click at [355, 129] on div at bounding box center [274, 128] width 339 height 6
click at [364, 128] on div at bounding box center [274, 128] width 339 height 6
click at [372, 128] on div at bounding box center [274, 128] width 339 height 6
click at [379, 129] on div at bounding box center [274, 128] width 339 height 6
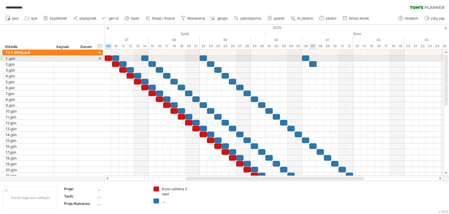
drag, startPoint x: 307, startPoint y: 57, endPoint x: 317, endPoint y: 64, distance: 12.5
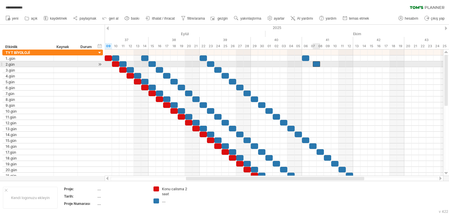
click at [313, 64] on div at bounding box center [316, 64] width 7 height 6
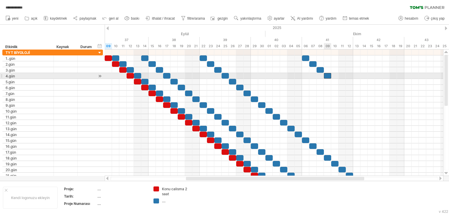
click at [328, 75] on div at bounding box center [327, 76] width 7 height 6
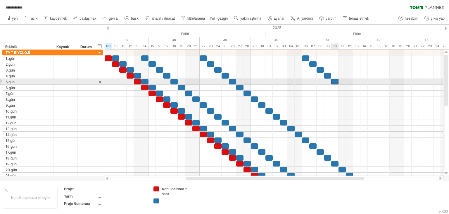
click at [335, 82] on div at bounding box center [334, 82] width 7 height 6
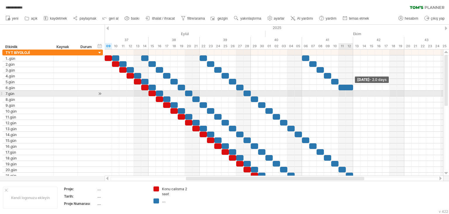
click at [351, 93] on div "Sunday 12 October - 2.0 days Cumartesi 11 Ekim" at bounding box center [274, 112] width 339 height 126
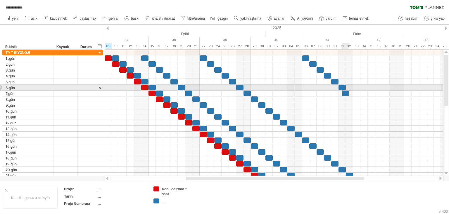
drag, startPoint x: 346, startPoint y: 90, endPoint x: 349, endPoint y: 92, distance: 3.2
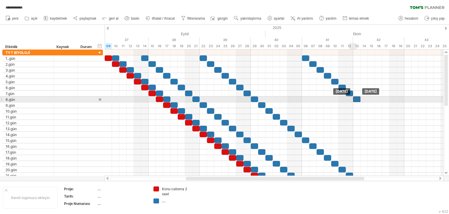
drag, startPoint x: 352, startPoint y: 94, endPoint x: 356, endPoint y: 98, distance: 5.6
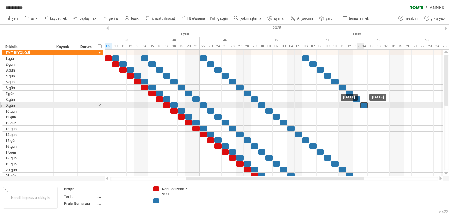
drag, startPoint x: 357, startPoint y: 99, endPoint x: 362, endPoint y: 105, distance: 7.7
drag, startPoint x: 364, startPoint y: 105, endPoint x: 369, endPoint y: 108, distance: 5.8
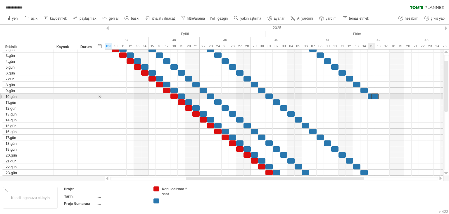
drag, startPoint x: 374, startPoint y: 95, endPoint x: 379, endPoint y: 99, distance: 5.2
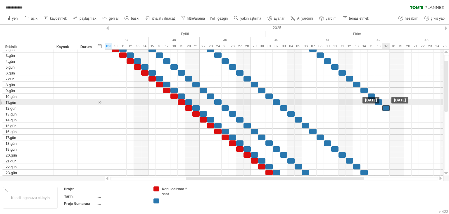
drag, startPoint x: 384, startPoint y: 103, endPoint x: 387, endPoint y: 105, distance: 3.6
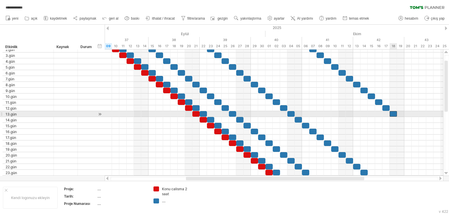
drag, startPoint x: 397, startPoint y: 116, endPoint x: 403, endPoint y: 120, distance: 6.6
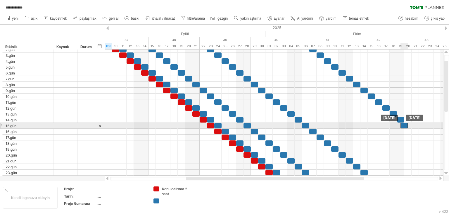
drag, startPoint x: 403, startPoint y: 120, endPoint x: 409, endPoint y: 125, distance: 7.7
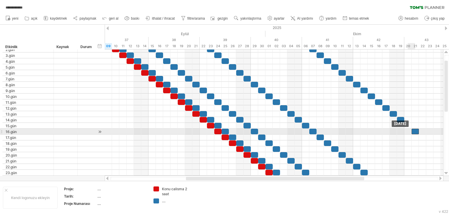
drag, startPoint x: 410, startPoint y: 125, endPoint x: 415, endPoint y: 129, distance: 6.9
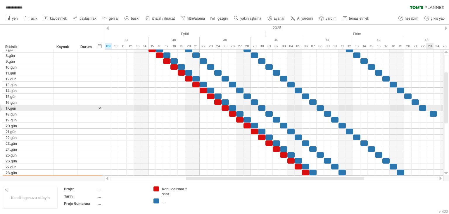
click at [431, 111] on div "Friday 24 October Thursday 23 October" at bounding box center [274, 112] width 339 height 126
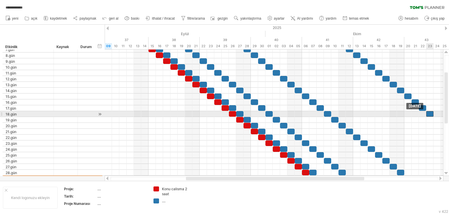
click at [431, 113] on div at bounding box center [430, 114] width 7 height 6
drag, startPoint x: 433, startPoint y: 114, endPoint x: 435, endPoint y: 116, distance: 3.3
click at [435, 116] on div "Perşembe 23 Ekim Perşembe 23 Ekim" at bounding box center [274, 112] width 339 height 126
drag, startPoint x: 429, startPoint y: 114, endPoint x: 435, endPoint y: 117, distance: 6.5
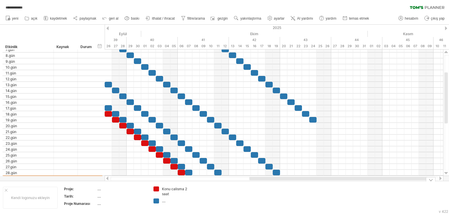
drag, startPoint x: 349, startPoint y: 178, endPoint x: 385, endPoint y: 158, distance: 41.7
click at [410, 180] on div at bounding box center [274, 178] width 339 height 6
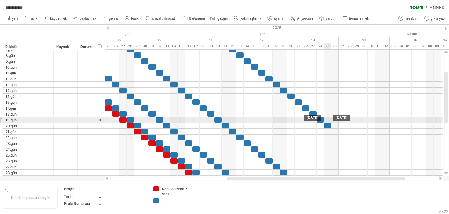
drag, startPoint x: 321, startPoint y: 118, endPoint x: 329, endPoint y: 122, distance: 9.0
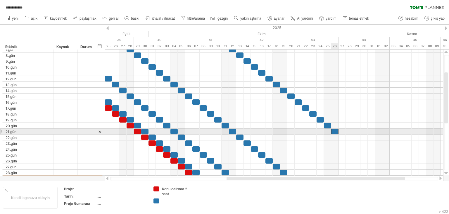
drag, startPoint x: 330, startPoint y: 122, endPoint x: 337, endPoint y: 129, distance: 9.7
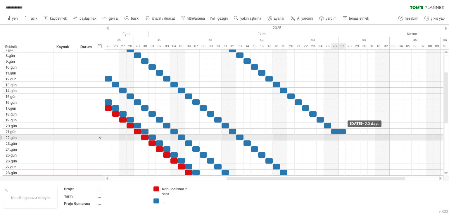
click at [343, 135] on div "Monday 27 October - 2.0 days Sunday 26 October" at bounding box center [274, 112] width 339 height 126
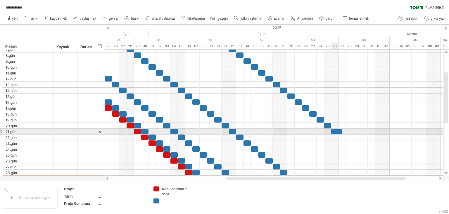
drag, startPoint x: 335, startPoint y: 133, endPoint x: 341, endPoint y: 137, distance: 7.2
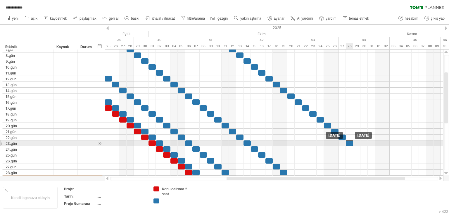
drag, startPoint x: 347, startPoint y: 139, endPoint x: 351, endPoint y: 143, distance: 5.4
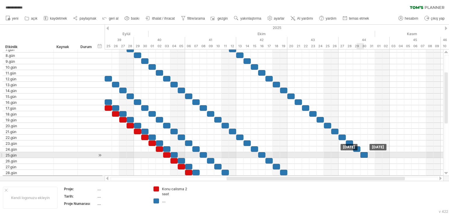
drag, startPoint x: 357, startPoint y: 149, endPoint x: 363, endPoint y: 154, distance: 7.9
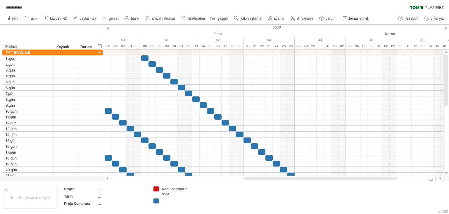
drag, startPoint x: 293, startPoint y: 179, endPoint x: 312, endPoint y: 182, distance: 18.9
click at [312, 182] on div "**********" at bounding box center [224, 107] width 449 height 214
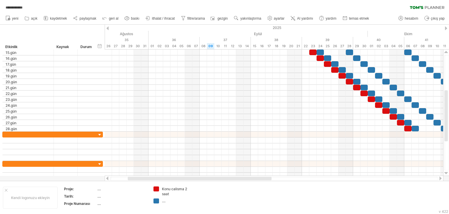
drag, startPoint x: 306, startPoint y: 178, endPoint x: 193, endPoint y: 176, distance: 112.9
click at [195, 179] on div at bounding box center [200, 178] width 144 height 4
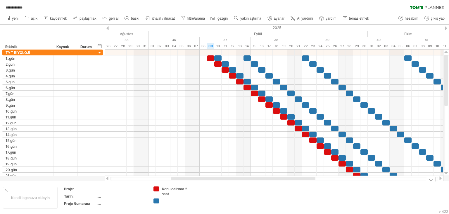
click at [165, 200] on font "...." at bounding box center [164, 200] width 4 height 4
click at [192, 203] on td "Konu calisma 2 saat ...." at bounding box center [174, 197] width 46 height 23
click at [190, 200] on div "...." at bounding box center [178, 200] width 32 height 5
type input "**********"
click at [219, 195] on td at bounding box center [220, 197] width 46 height 23
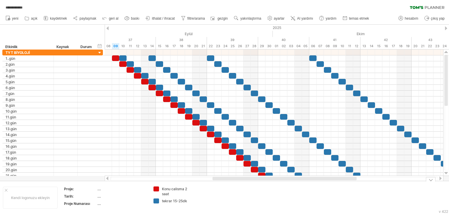
drag, startPoint x: 188, startPoint y: 181, endPoint x: 222, endPoint y: 181, distance: 33.3
click at [223, 182] on div "**********" at bounding box center [224, 107] width 449 height 214
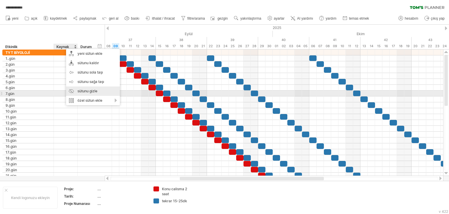
click at [95, 92] on font "sütunu gizle" at bounding box center [88, 91] width 20 height 4
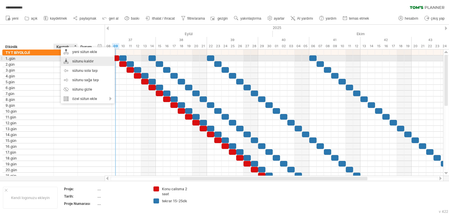
click at [92, 61] on font "sütunu kaldır" at bounding box center [83, 61] width 22 height 4
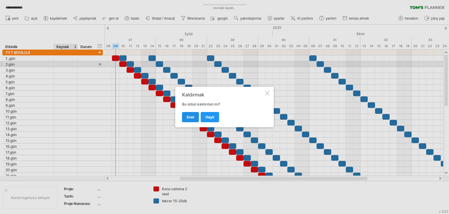
click at [191, 117] on font "Evet" at bounding box center [191, 117] width 8 height 4
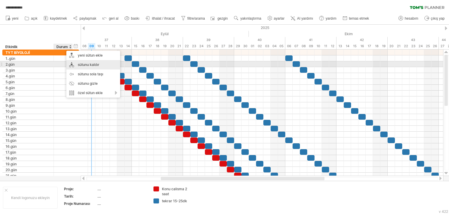
drag, startPoint x: 83, startPoint y: 62, endPoint x: 145, endPoint y: 75, distance: 63.3
click at [84, 62] on font "sütunu kaldır" at bounding box center [89, 64] width 22 height 4
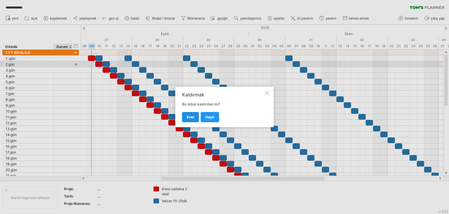
click at [194, 118] on font "Evet" at bounding box center [191, 117] width 8 height 4
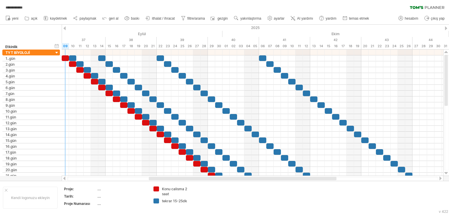
drag, startPoint x: 266, startPoint y: 179, endPoint x: 269, endPoint y: 179, distance: 2.9
click at [269, 179] on div at bounding box center [243, 178] width 188 height 4
